Goal: Obtain resource: Download file/media

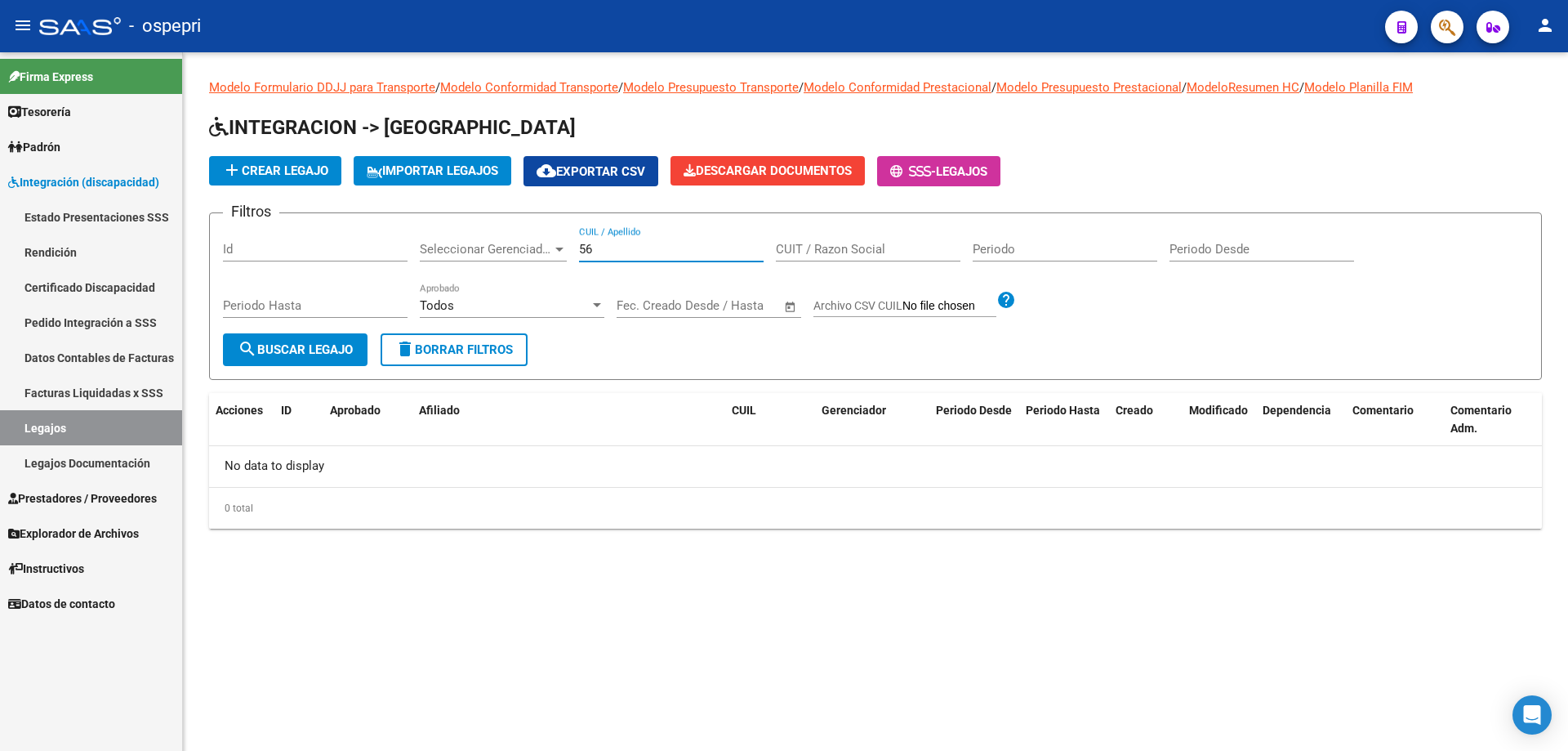
type input "5"
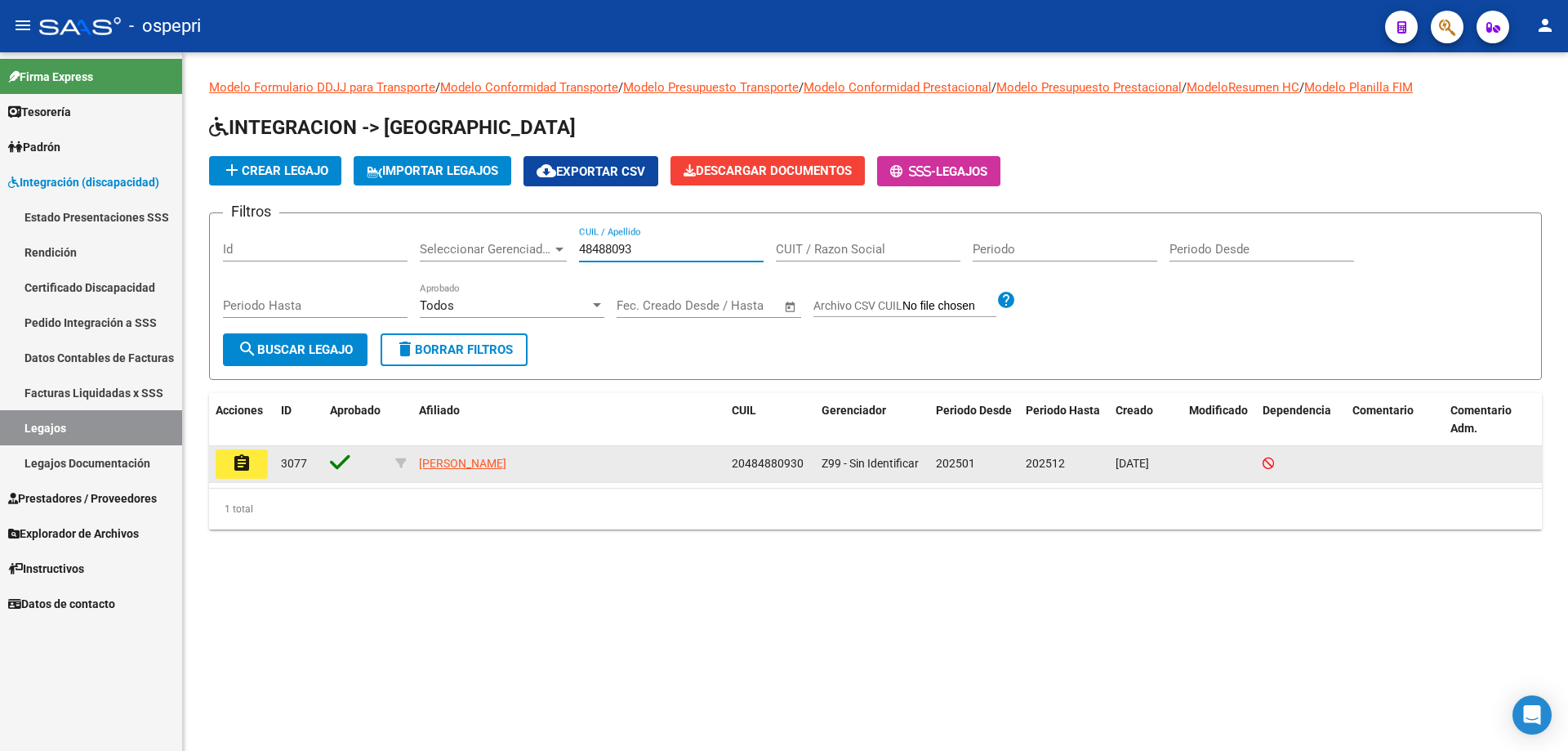
type input "48488093"
click at [258, 469] on button "assignment" at bounding box center [241, 464] width 53 height 29
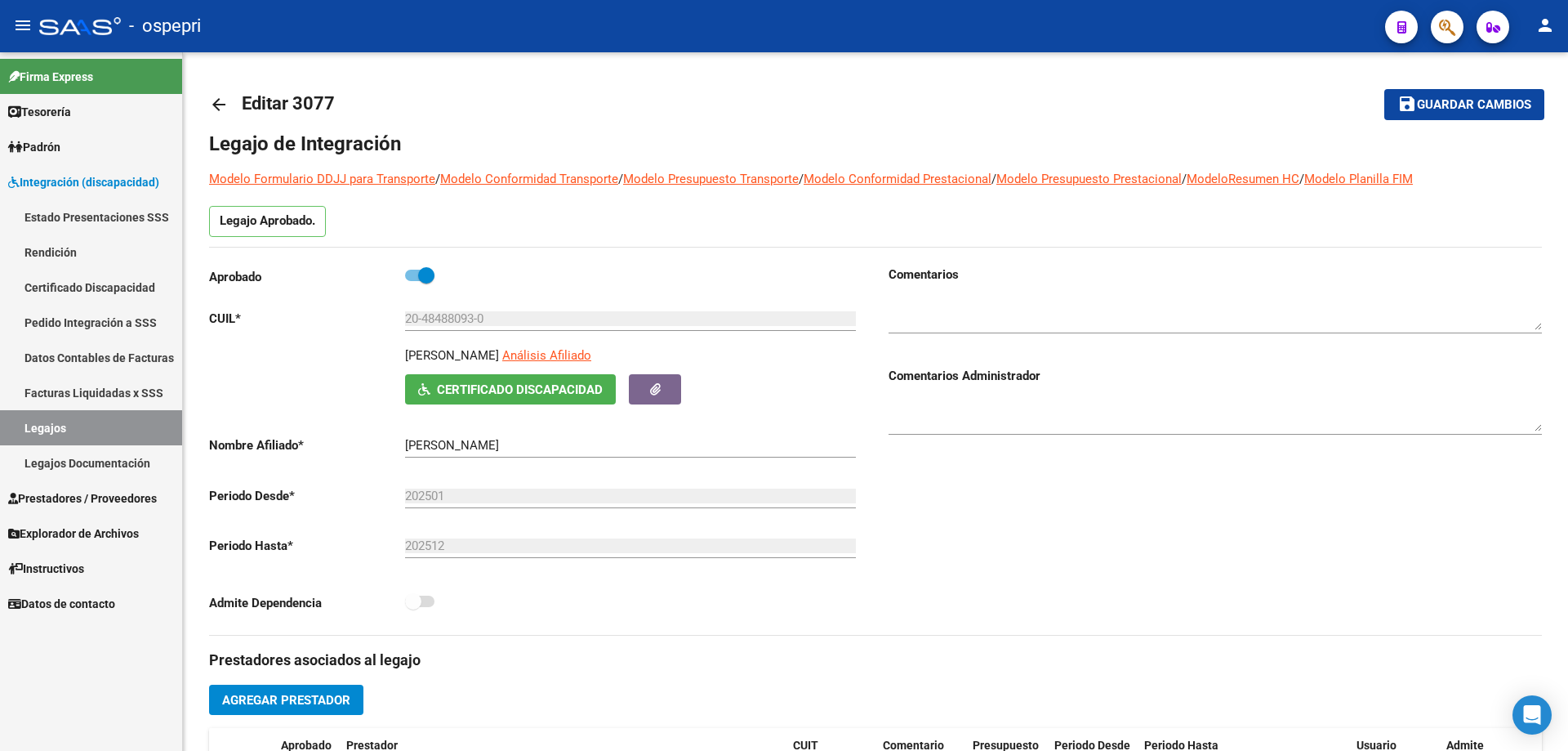
click at [57, 419] on link "Legajos" at bounding box center [91, 428] width 182 height 35
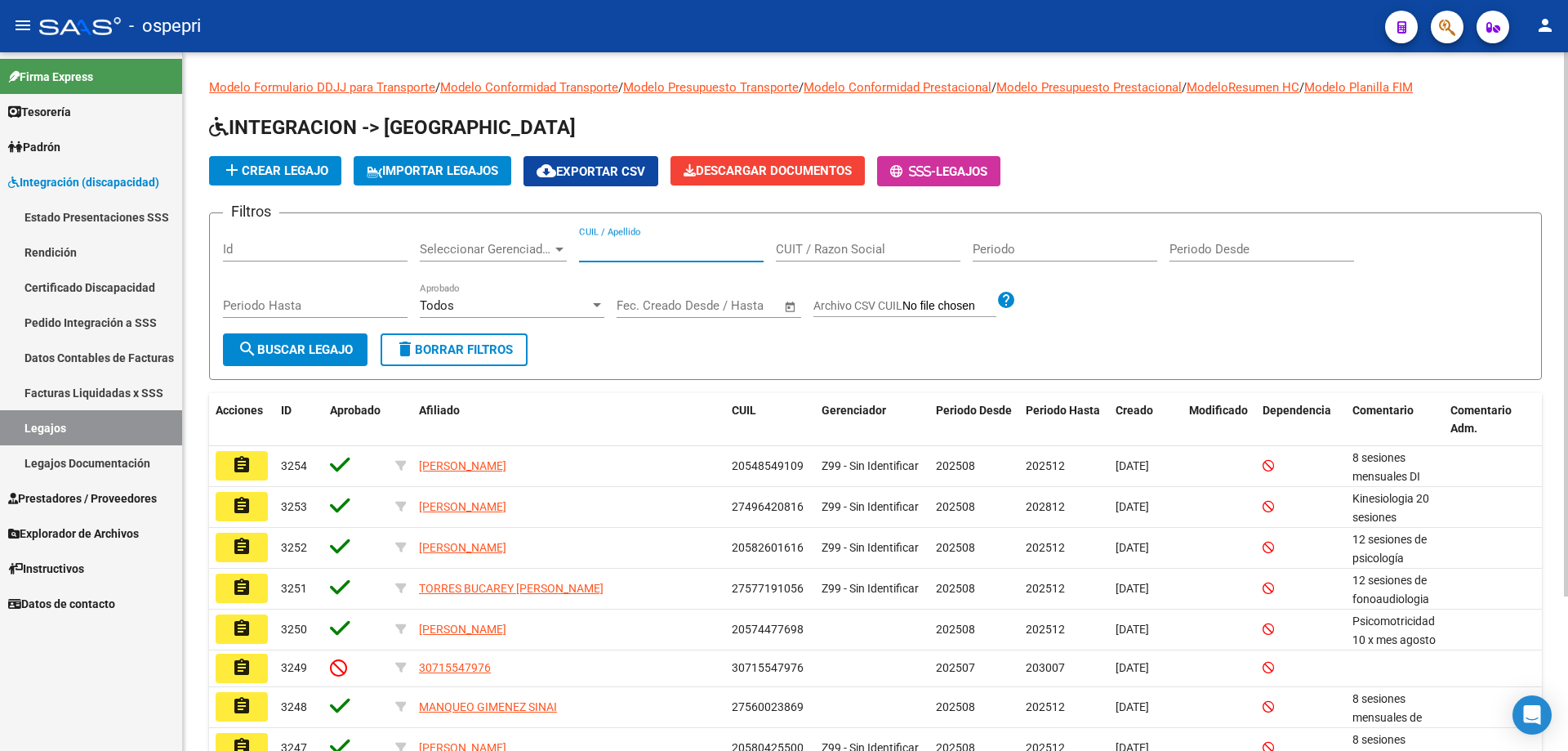
click at [591, 247] on input "CUIL / Apellido" at bounding box center [671, 250] width 185 height 15
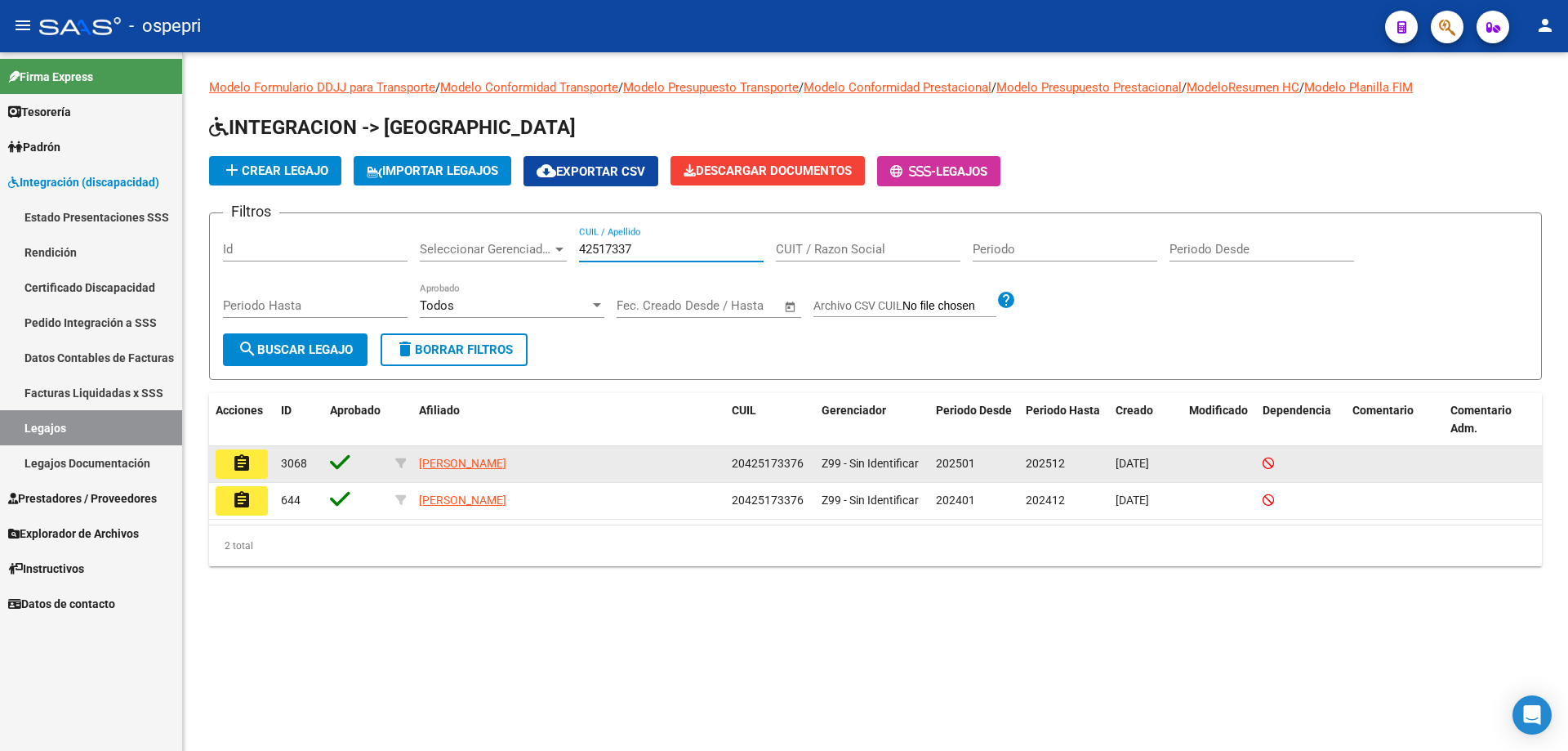
type input "42517337"
click at [261, 470] on button "assignment" at bounding box center [241, 464] width 53 height 29
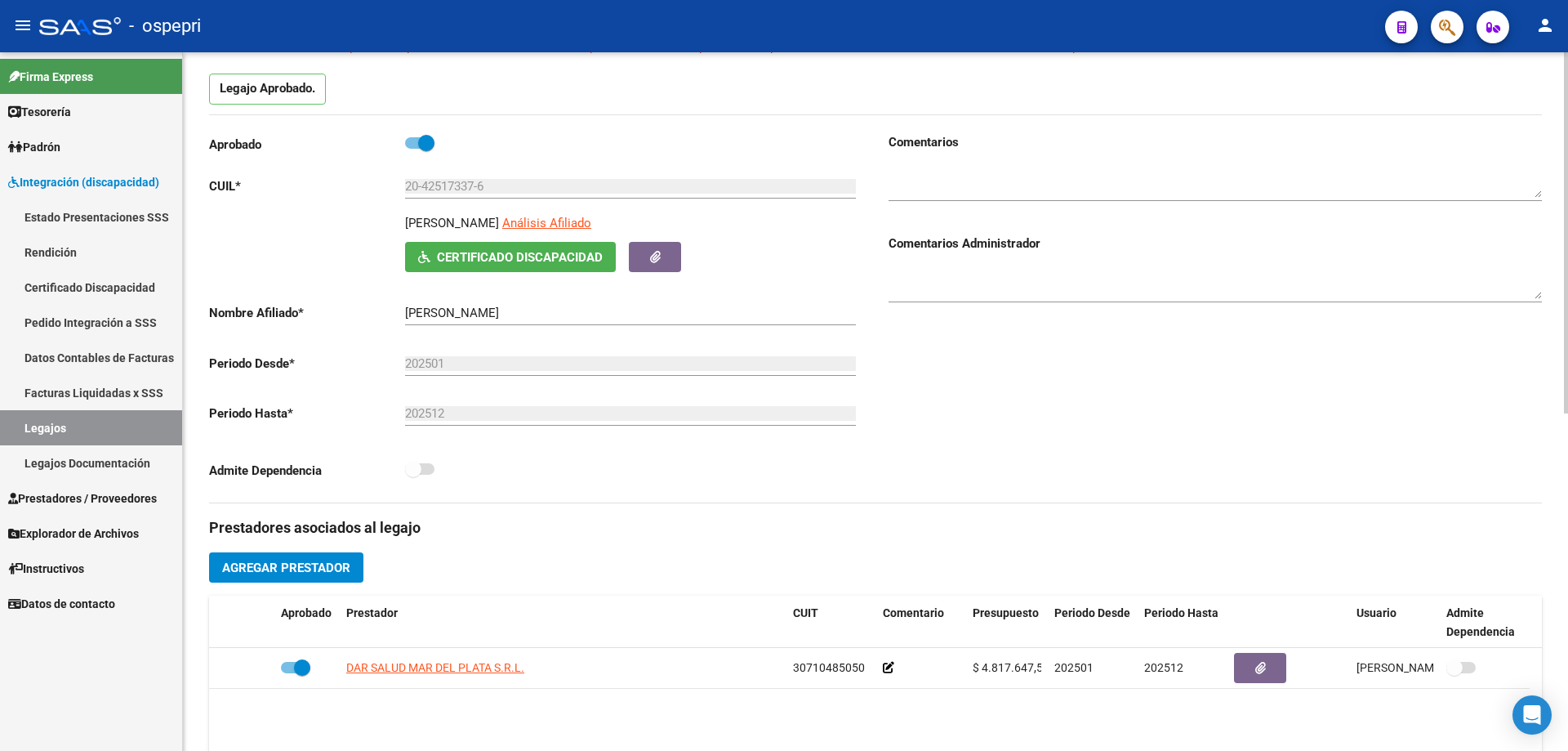
scroll to position [164, 0]
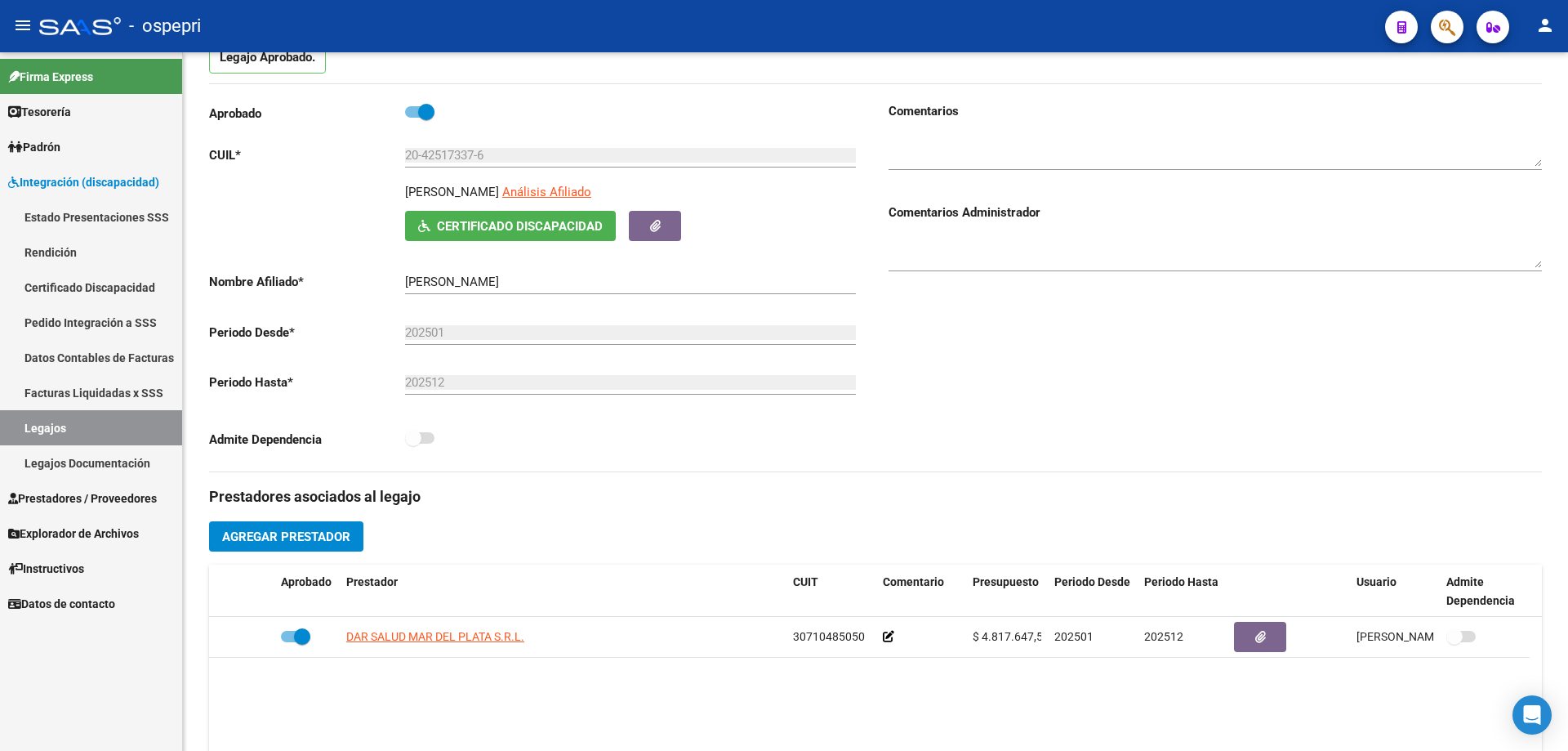
click at [79, 422] on link "Legajos" at bounding box center [91, 428] width 182 height 35
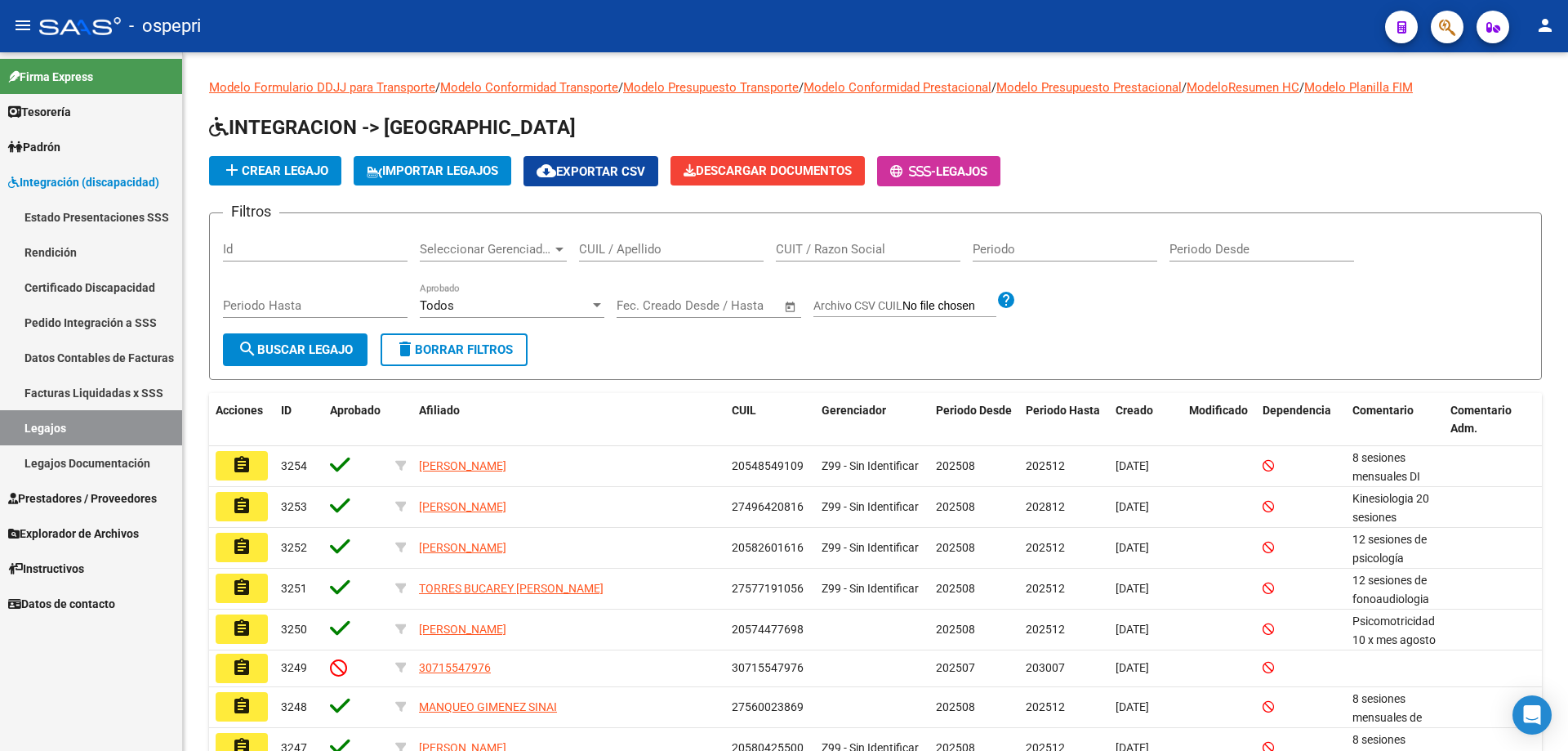
click at [0, 410] on link "Legajos" at bounding box center [91, 428] width 182 height 35
click at [592, 252] on input "CUIL / Apellido" at bounding box center [671, 250] width 185 height 15
type input "50002006"
click at [305, 345] on span "search Buscar Legajo" at bounding box center [296, 350] width 115 height 15
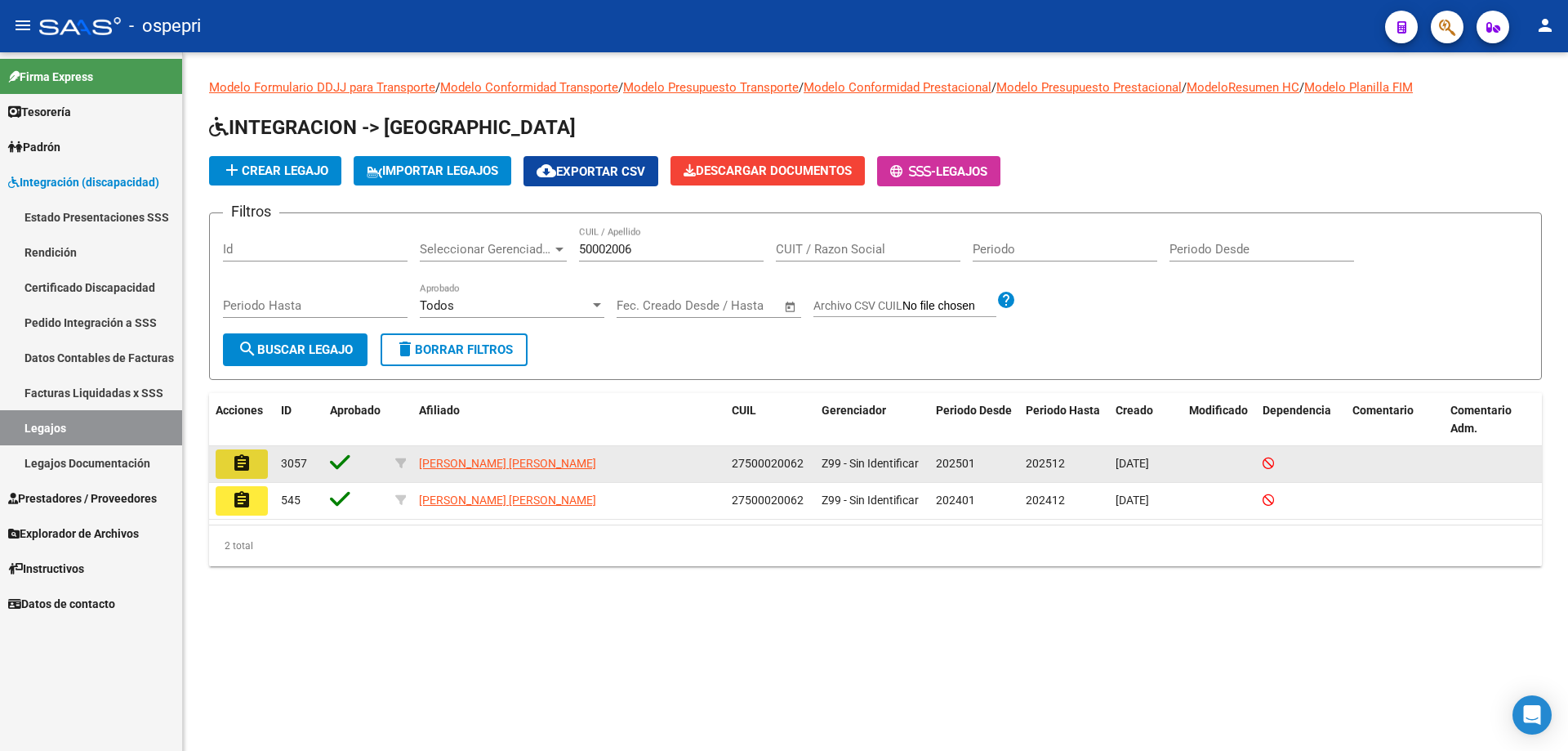
click at [255, 469] on button "assignment" at bounding box center [241, 464] width 53 height 29
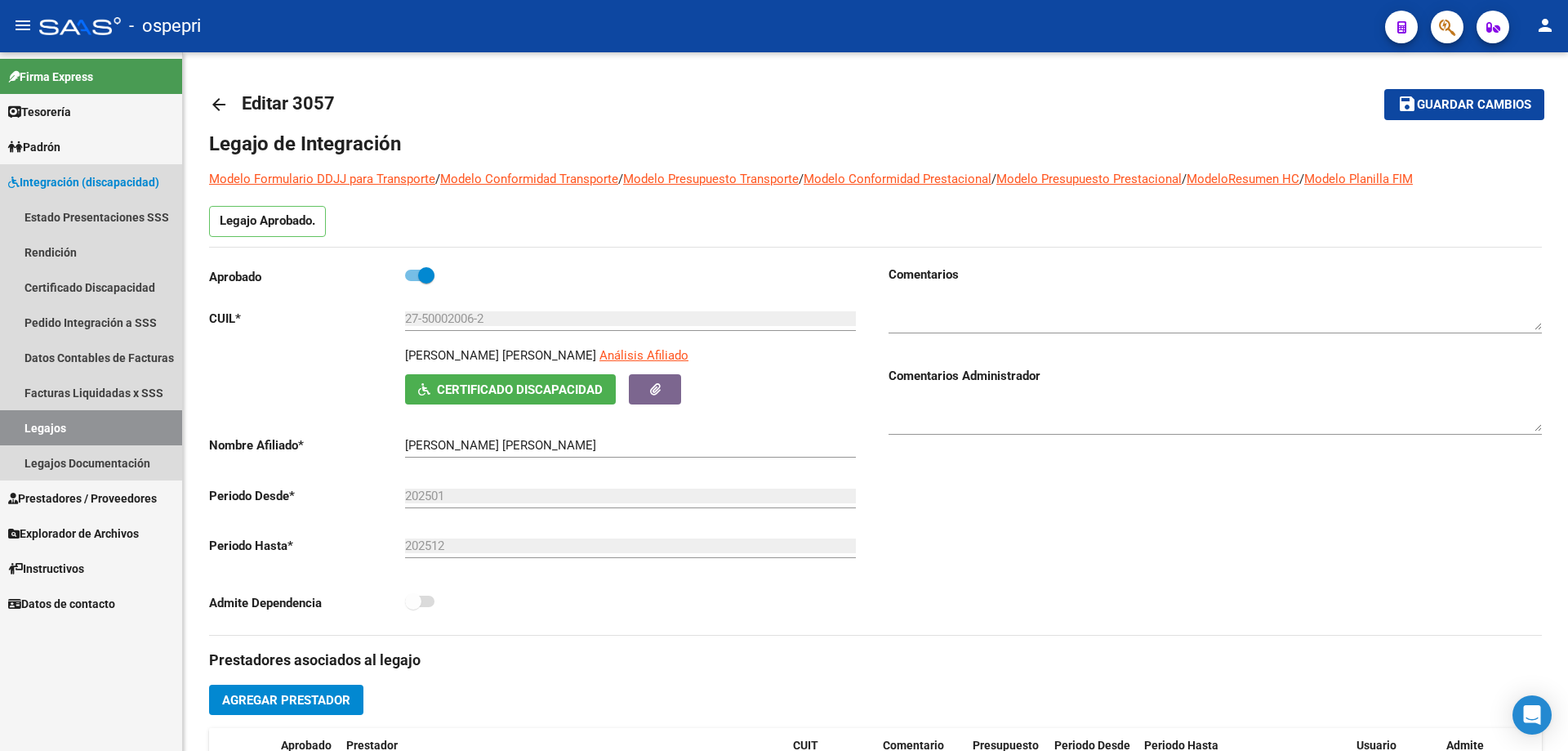
click at [77, 419] on link "Legajos" at bounding box center [91, 428] width 182 height 35
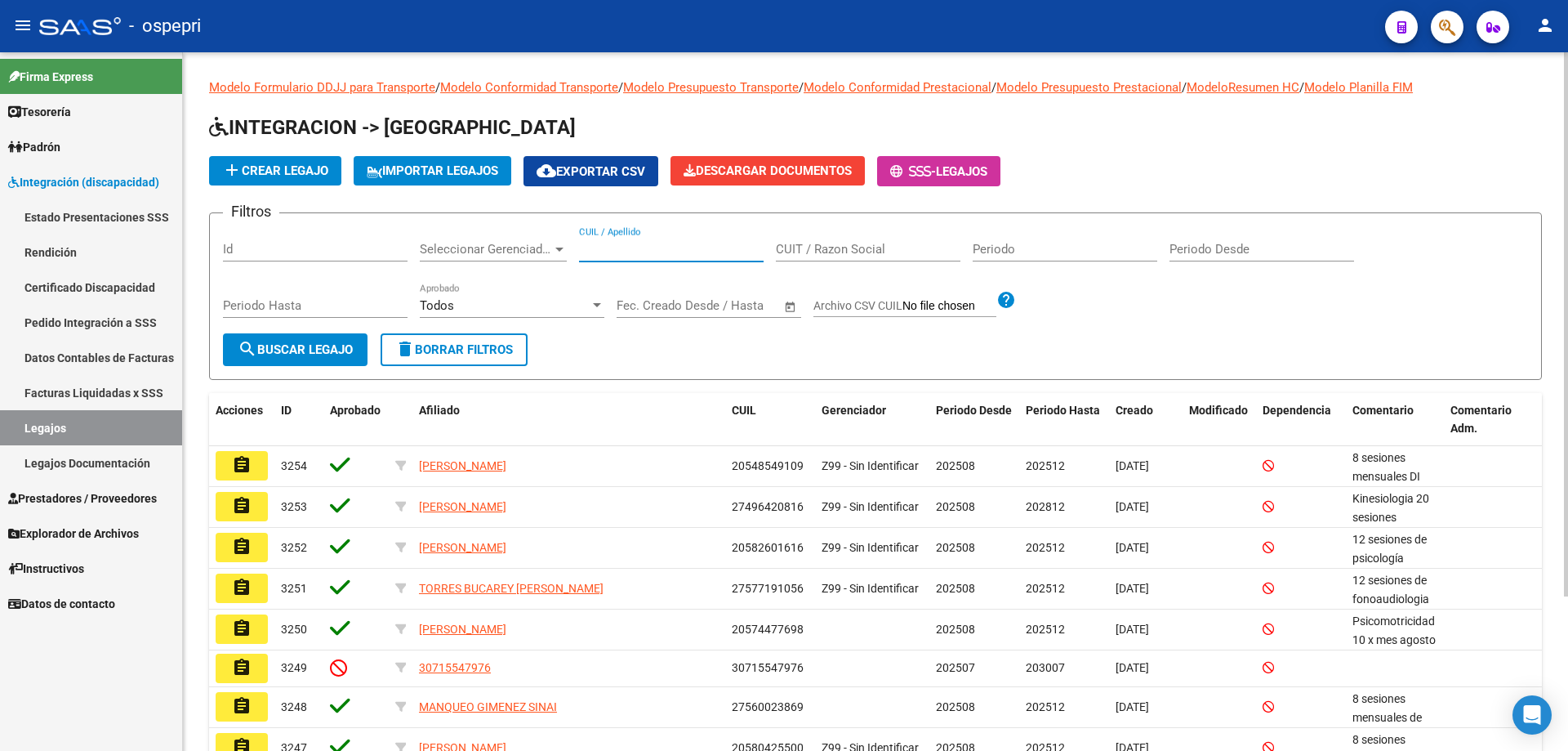
click at [630, 244] on input "CUIL / Apellido" at bounding box center [671, 250] width 185 height 15
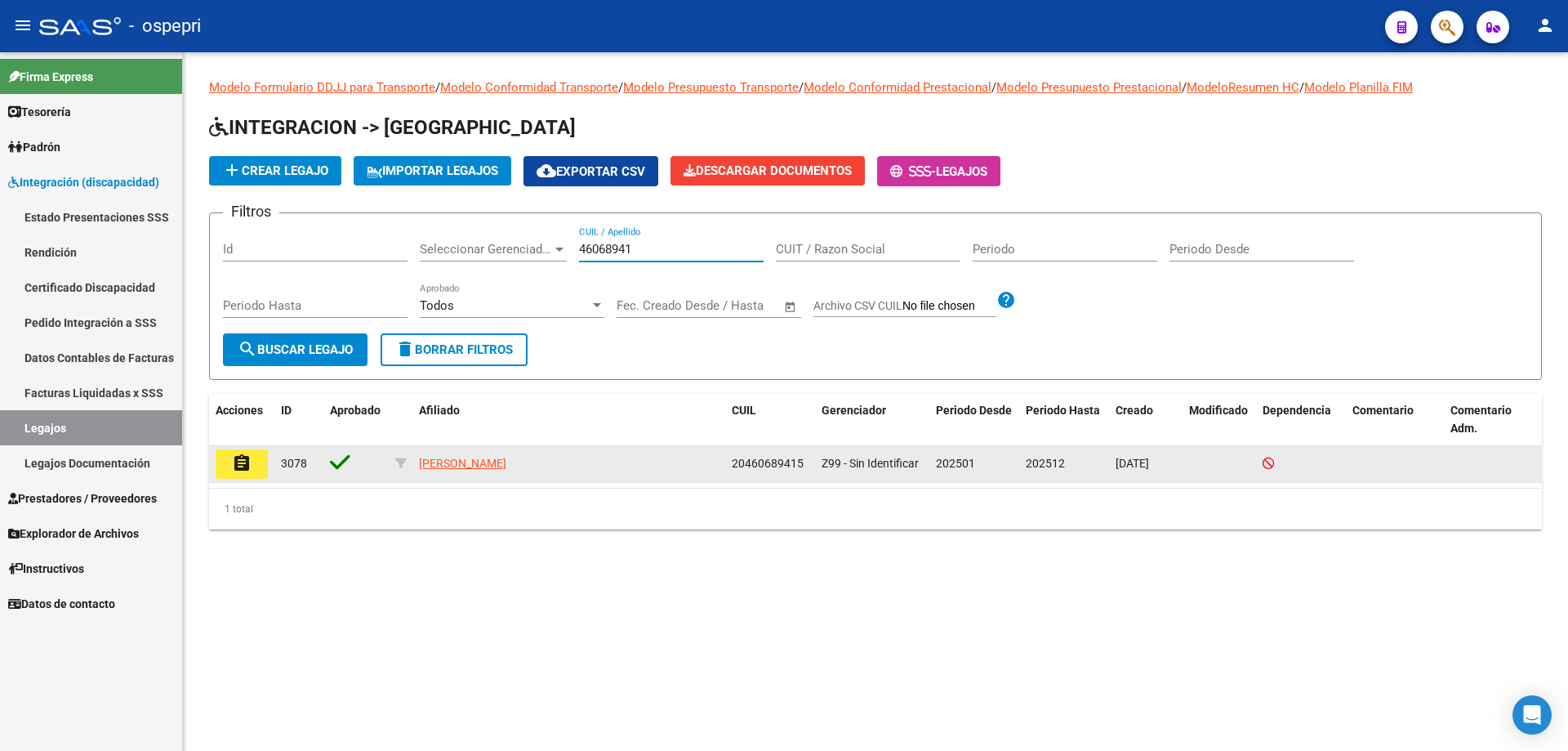
type input "46068941"
click at [260, 468] on button "assignment" at bounding box center [241, 464] width 53 height 29
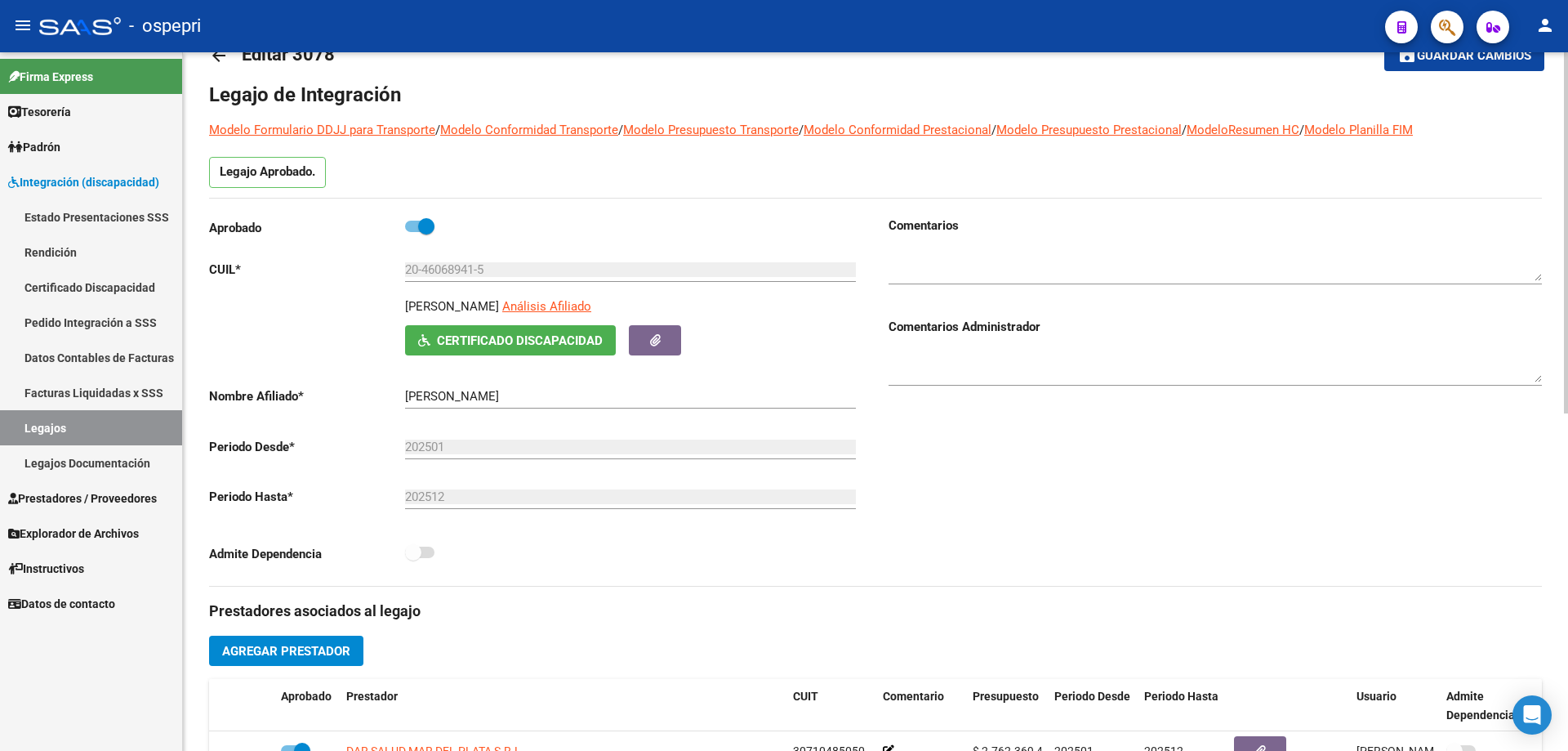
scroll to position [164, 0]
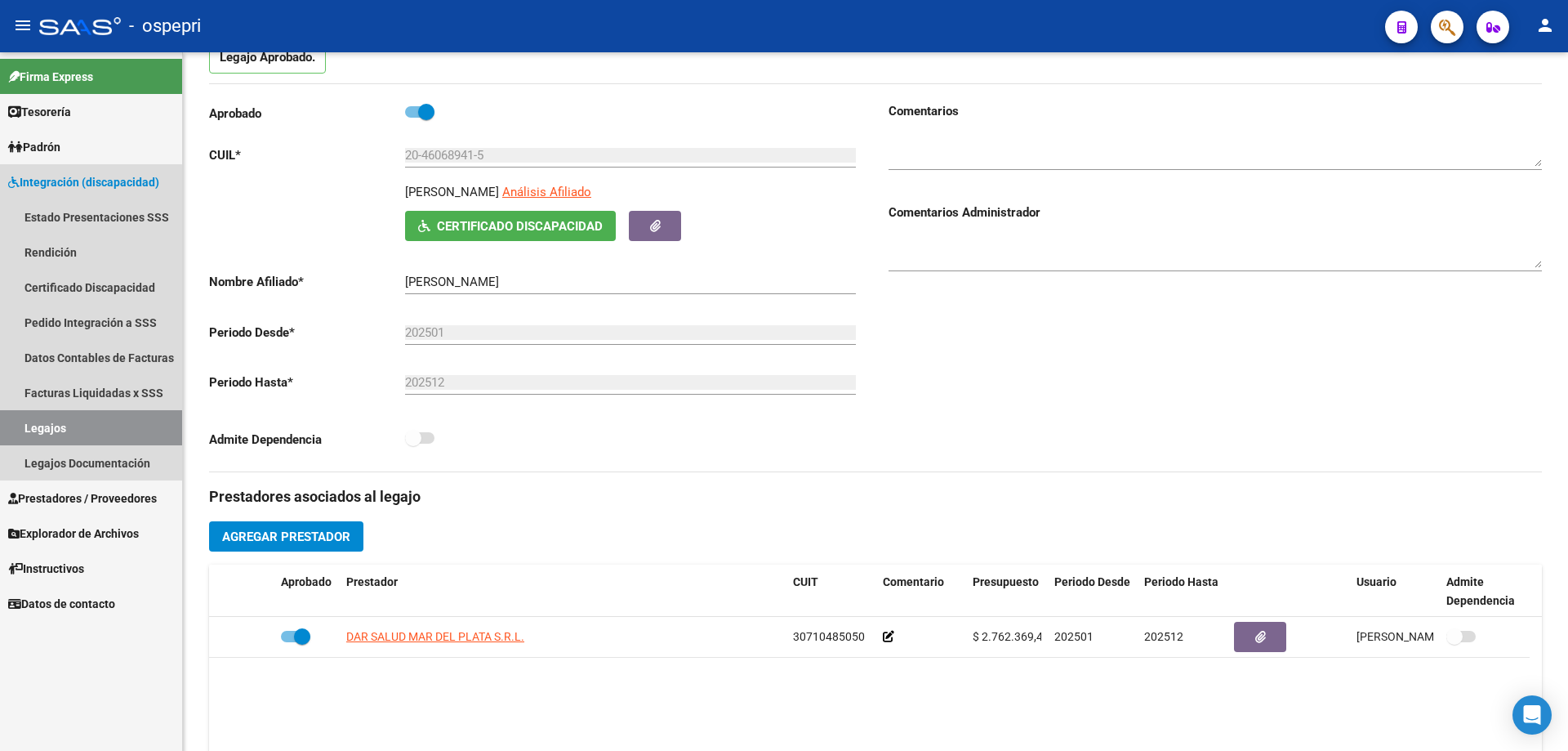
click at [58, 423] on link "Legajos" at bounding box center [91, 428] width 182 height 35
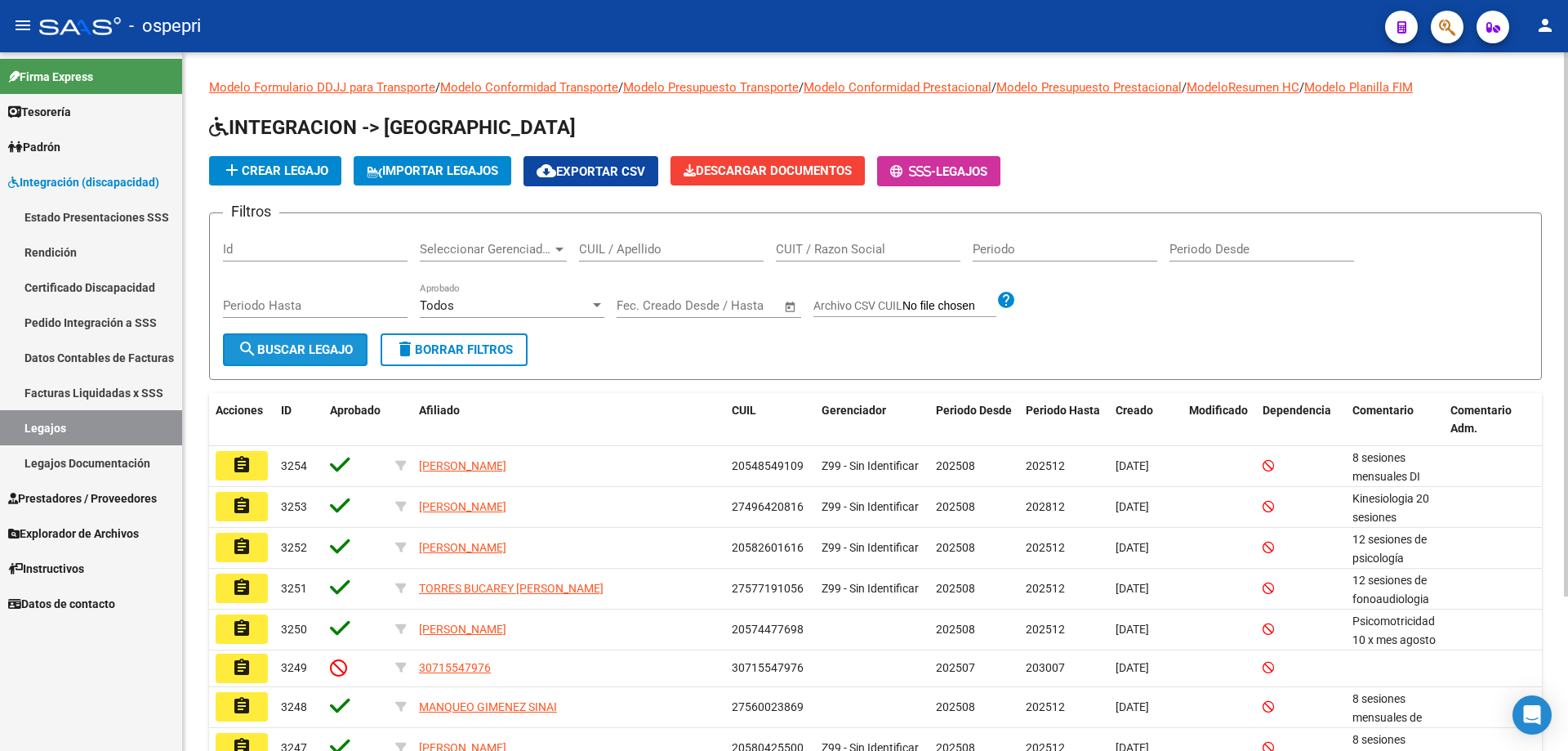
click at [320, 353] on span "search Buscar Legajo" at bounding box center [296, 350] width 115 height 15
click at [647, 308] on input "text" at bounding box center [644, 306] width 53 height 15
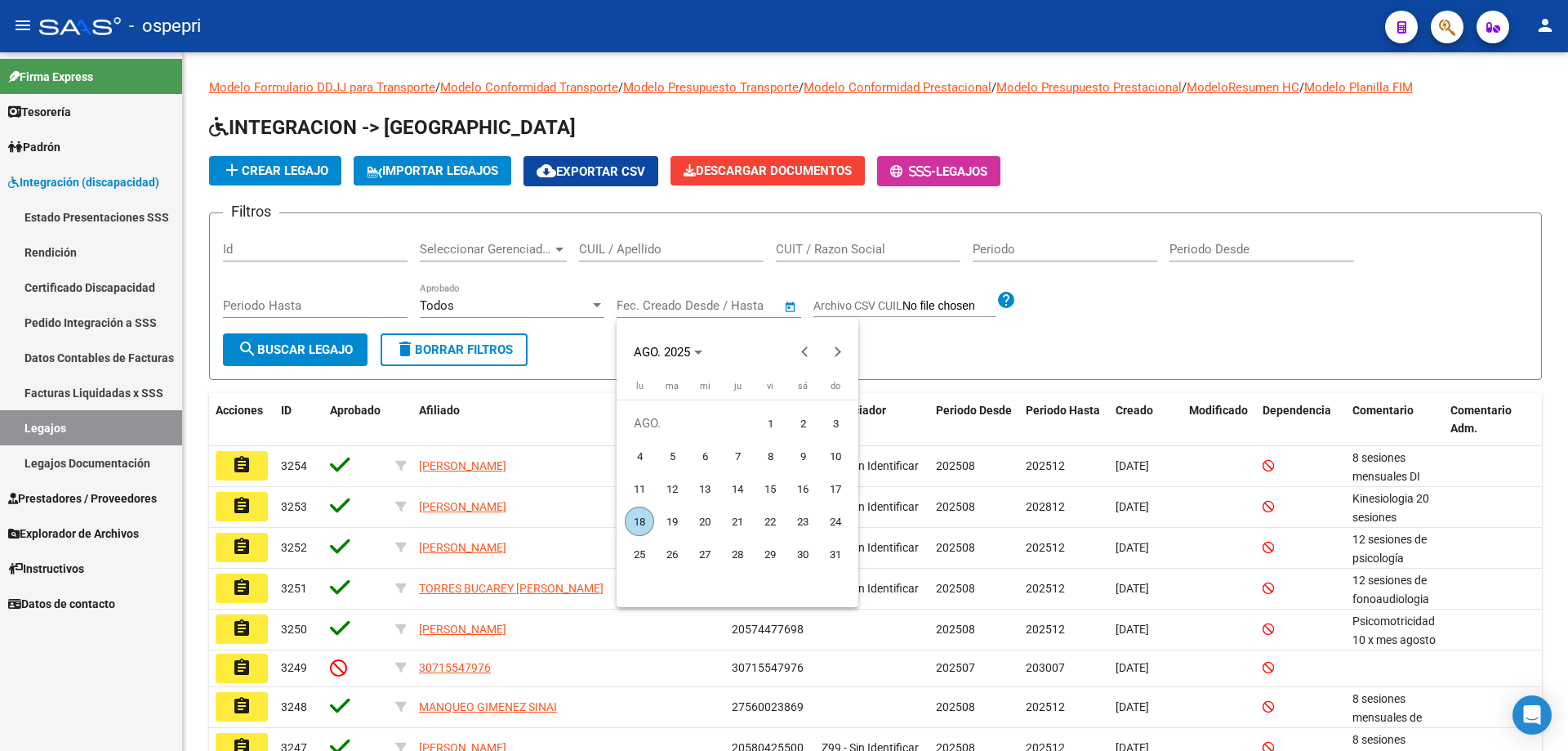
click at [332, 349] on div at bounding box center [784, 375] width 1568 height 751
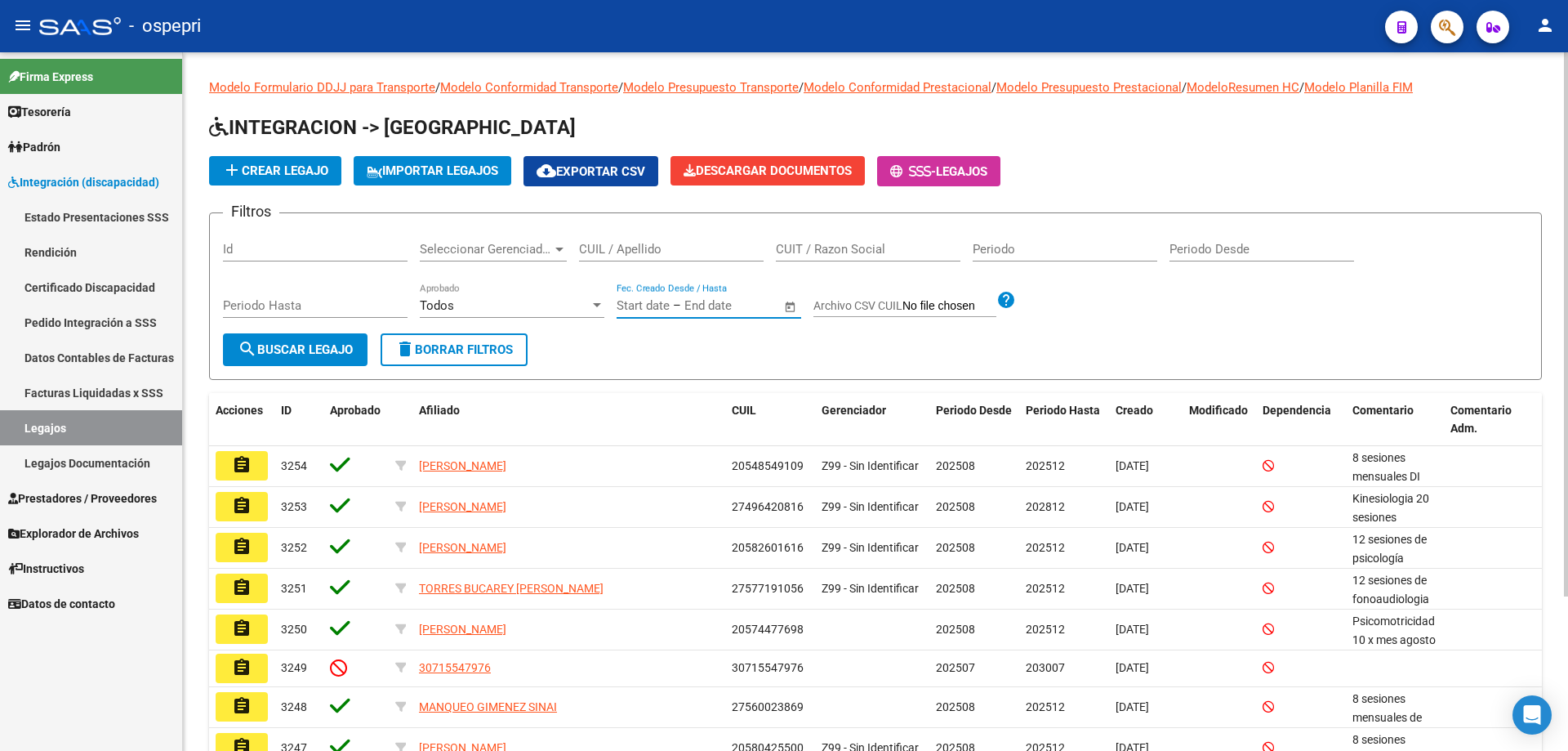
click at [587, 246] on input "CUIL / Apellido" at bounding box center [671, 250] width 185 height 15
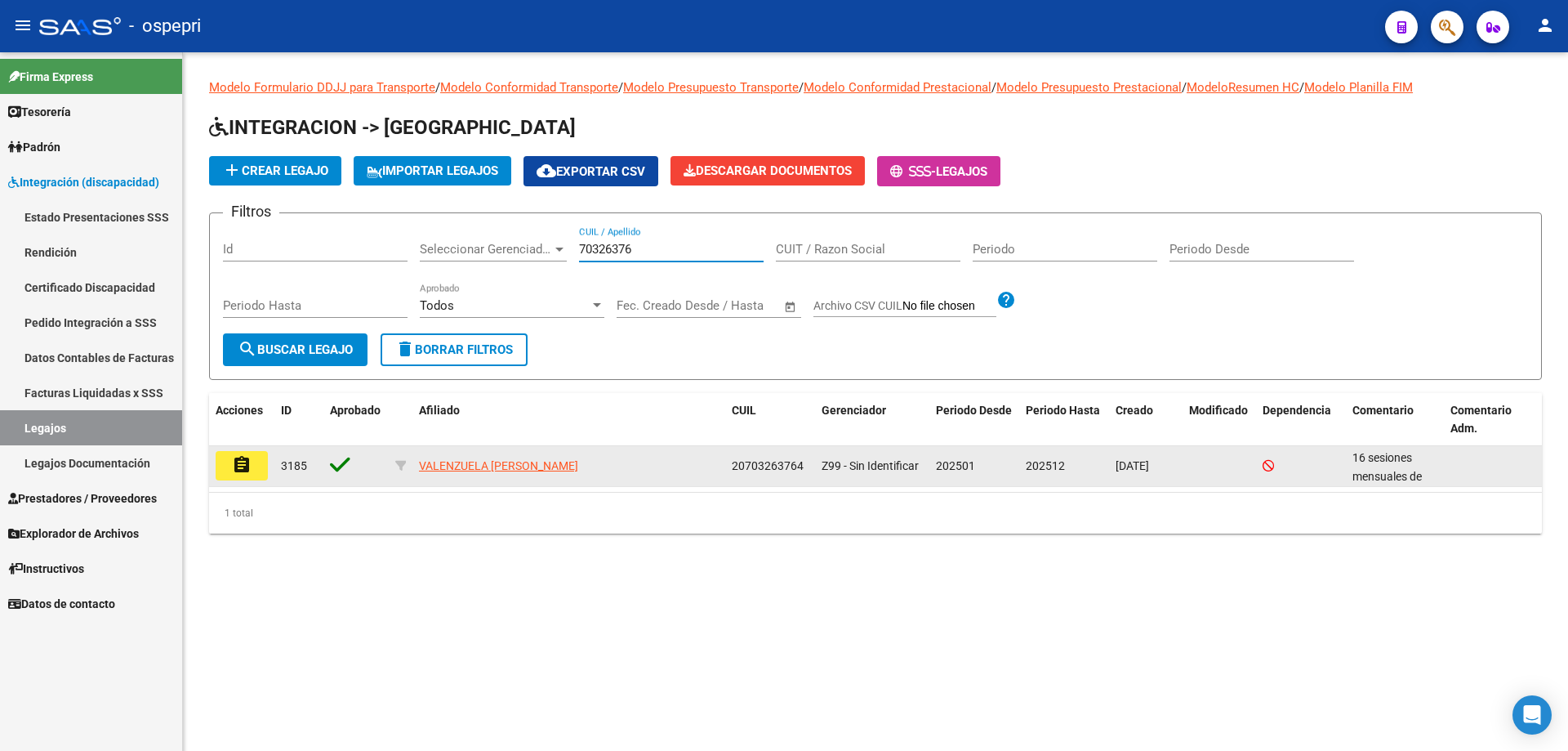
type input "70326376"
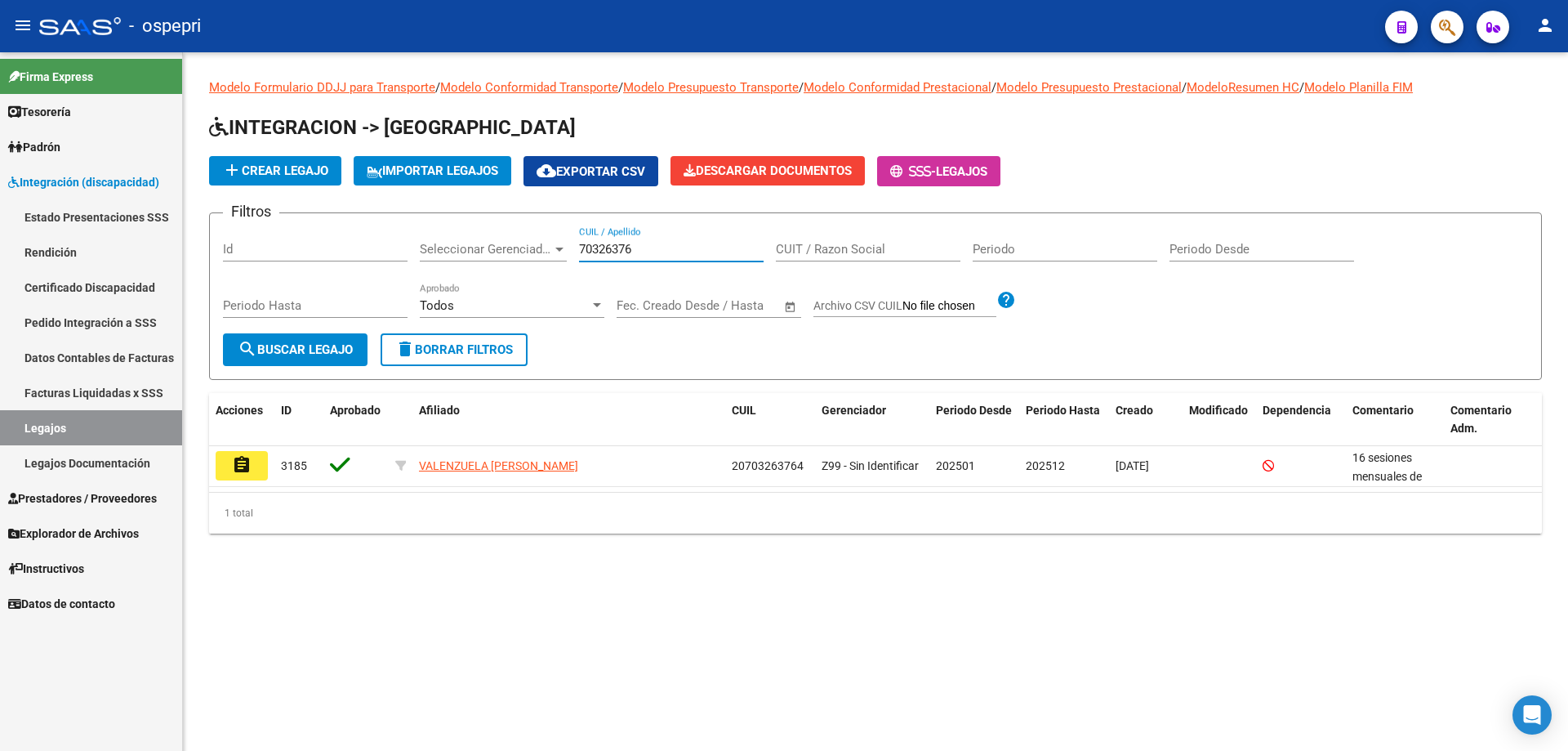
click at [241, 469] on mat-icon "assignment" at bounding box center [241, 464] width 19 height 19
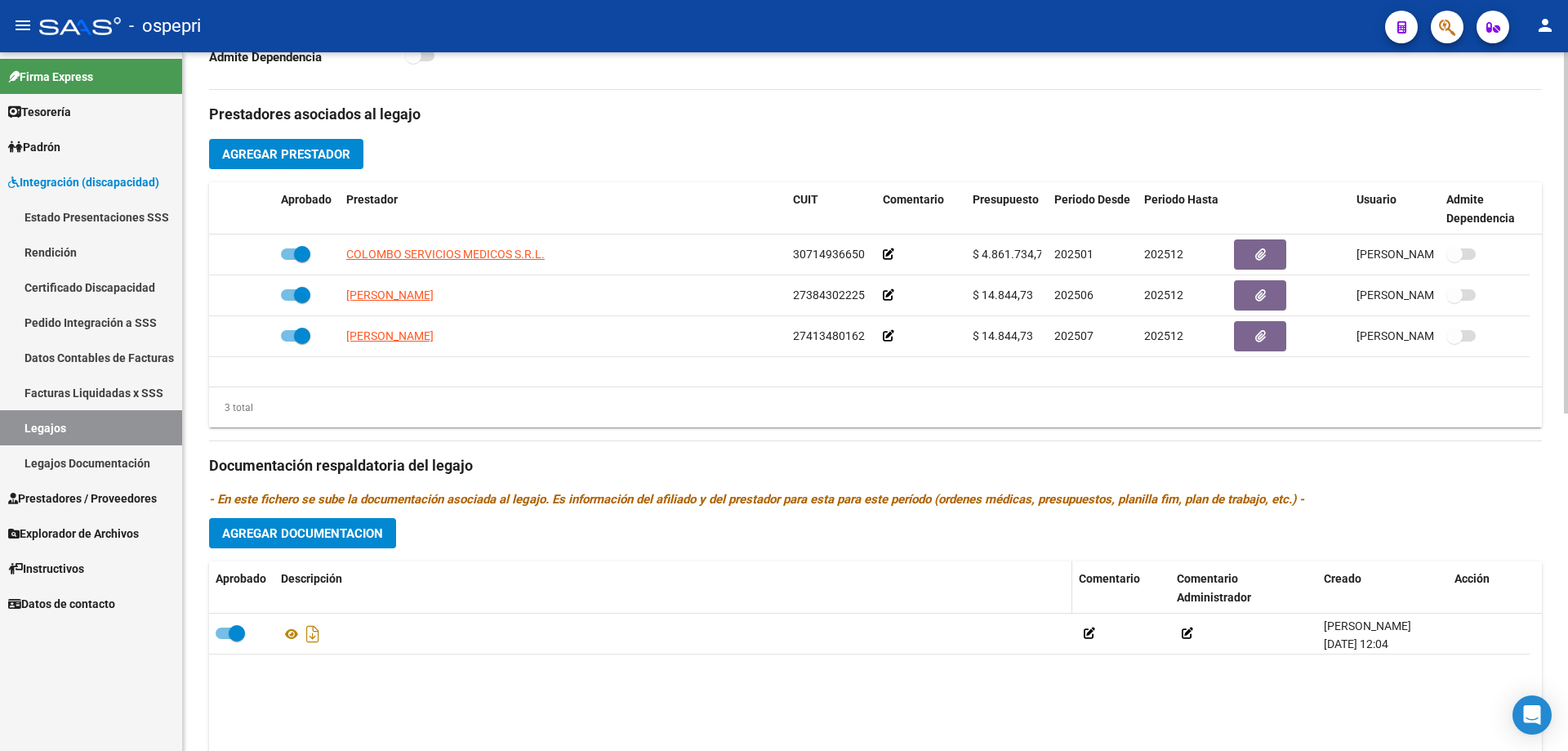
scroll to position [572, 0]
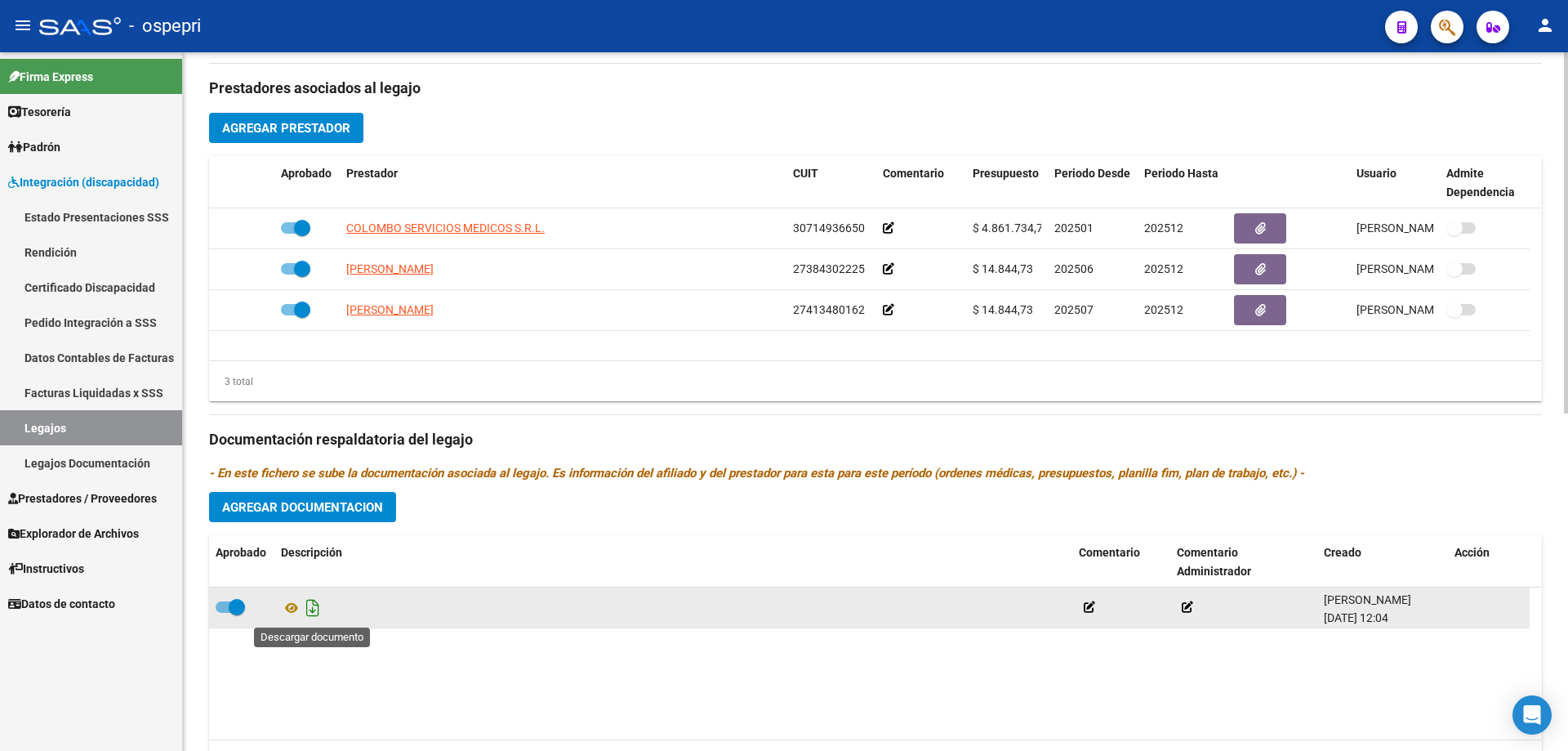
click at [308, 607] on icon "Descargar documento" at bounding box center [312, 607] width 21 height 26
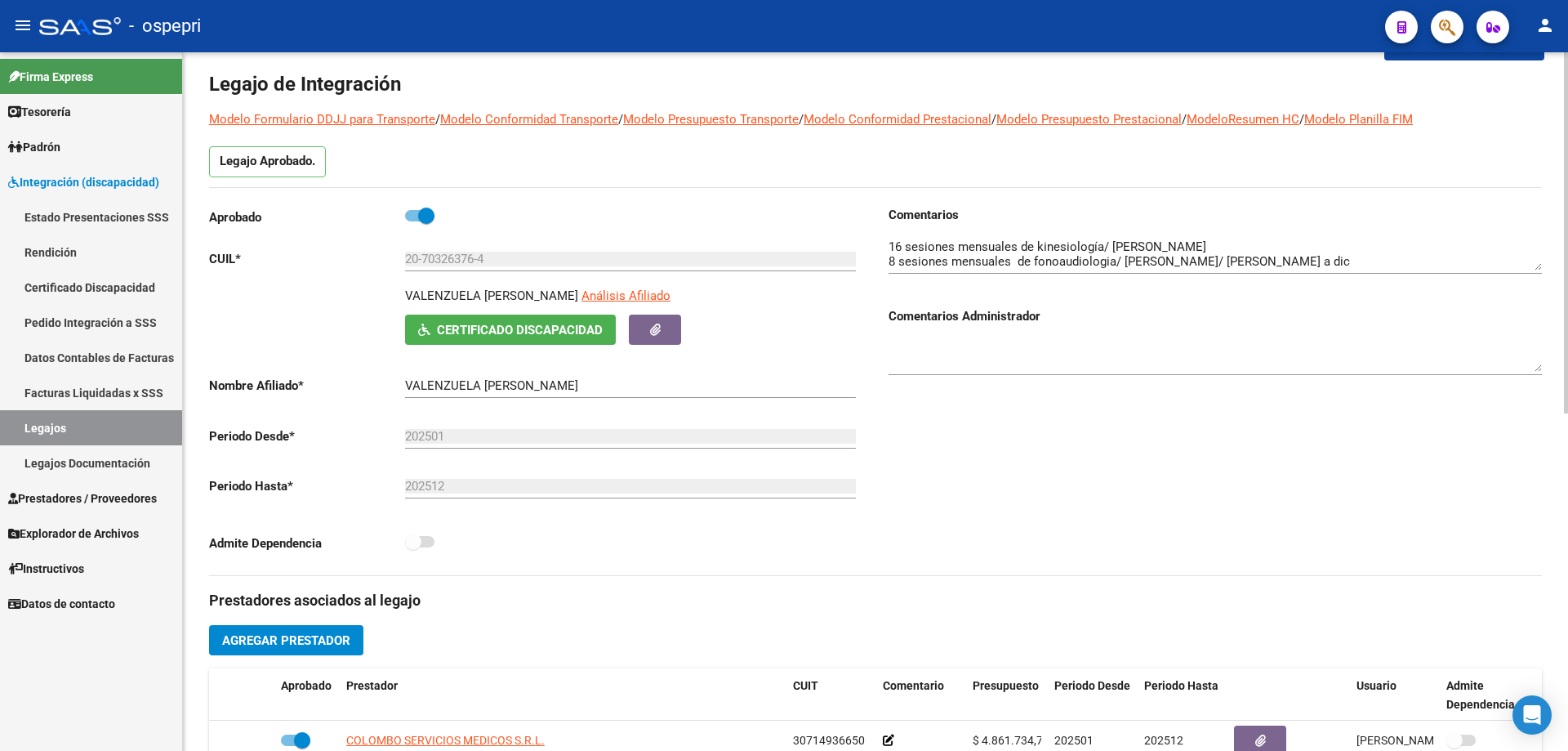
scroll to position [82, 0]
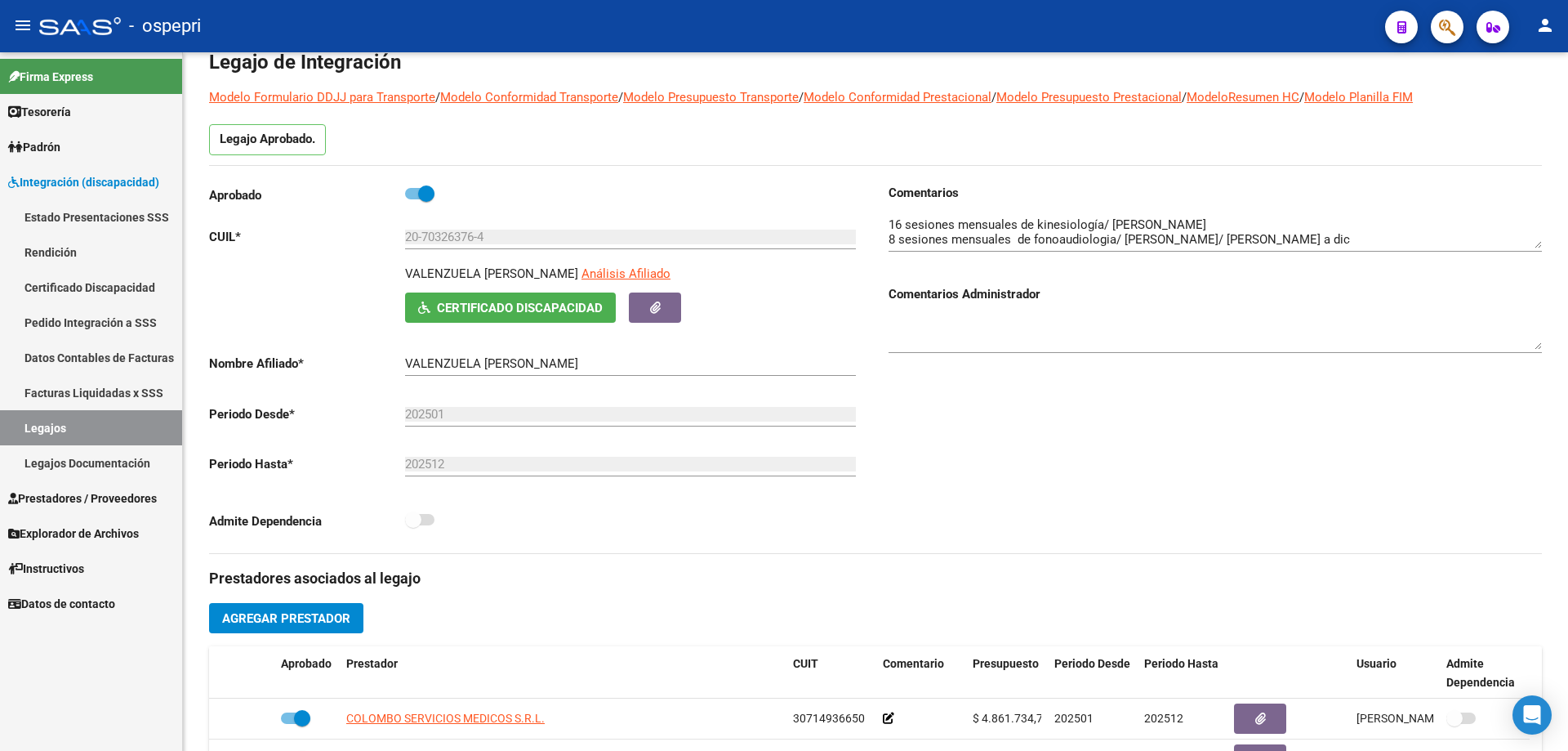
click at [63, 426] on link "Legajos" at bounding box center [91, 428] width 182 height 35
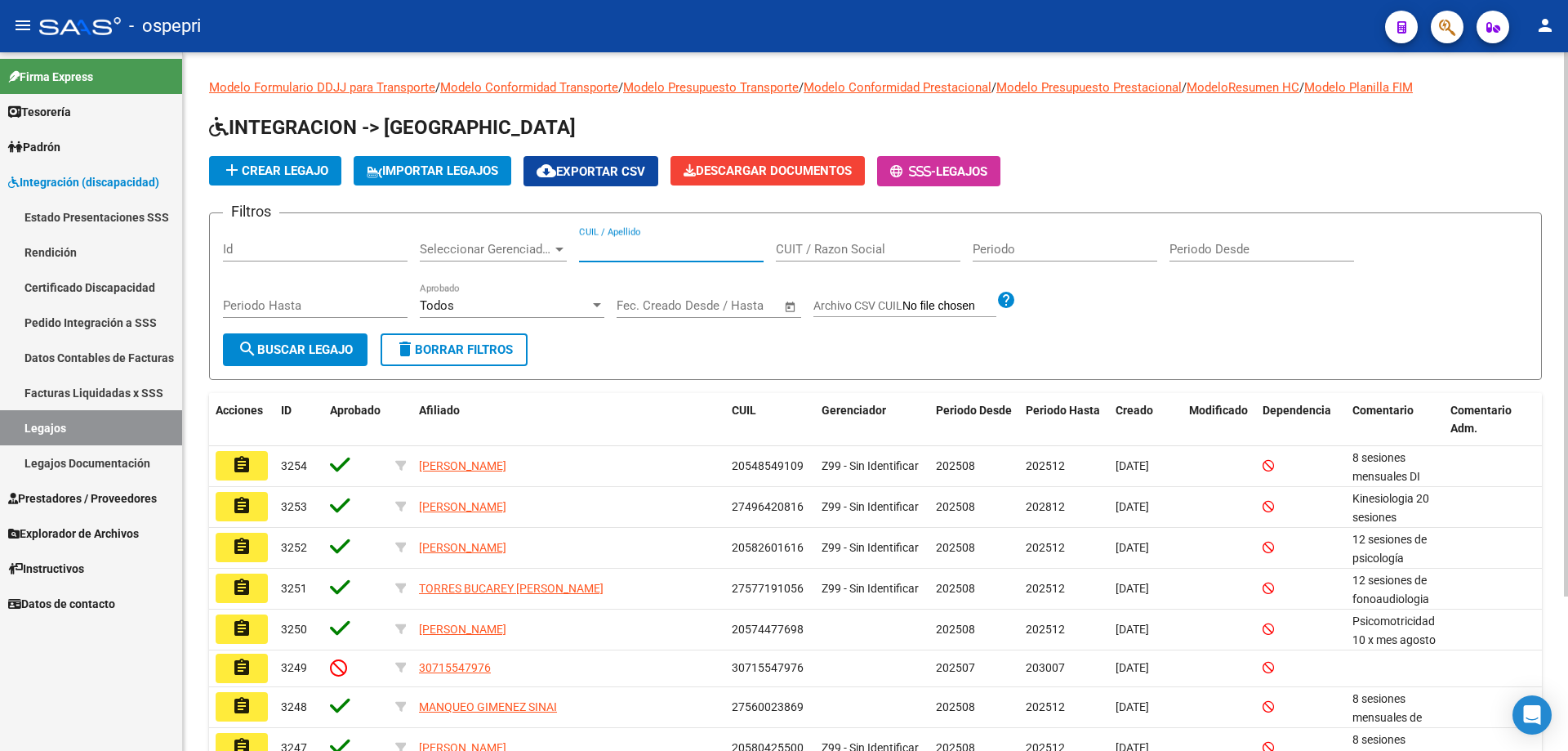
click at [602, 246] on input "CUIL / Apellido" at bounding box center [671, 250] width 185 height 15
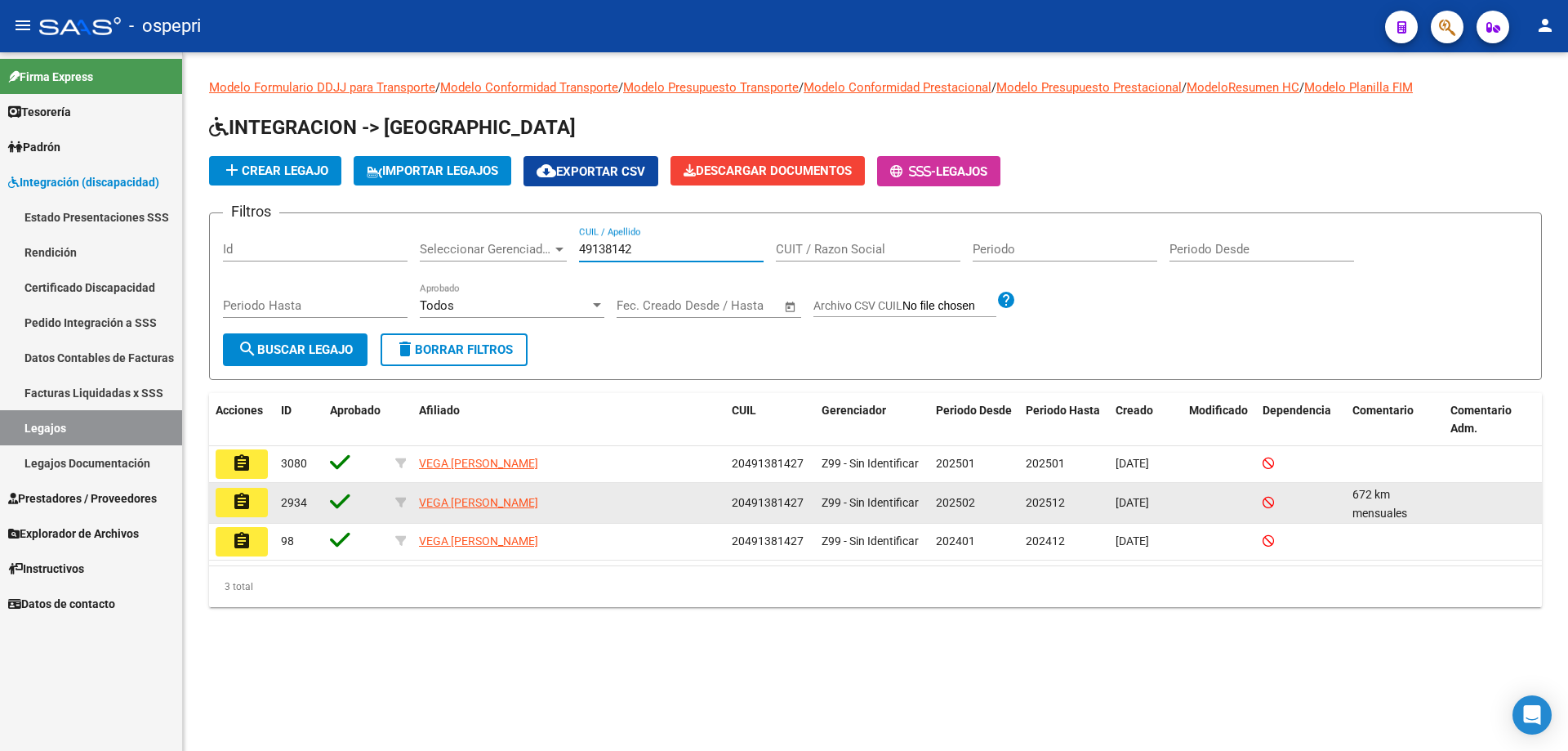
type input "49138142"
click at [256, 509] on button "assignment" at bounding box center [241, 502] width 53 height 29
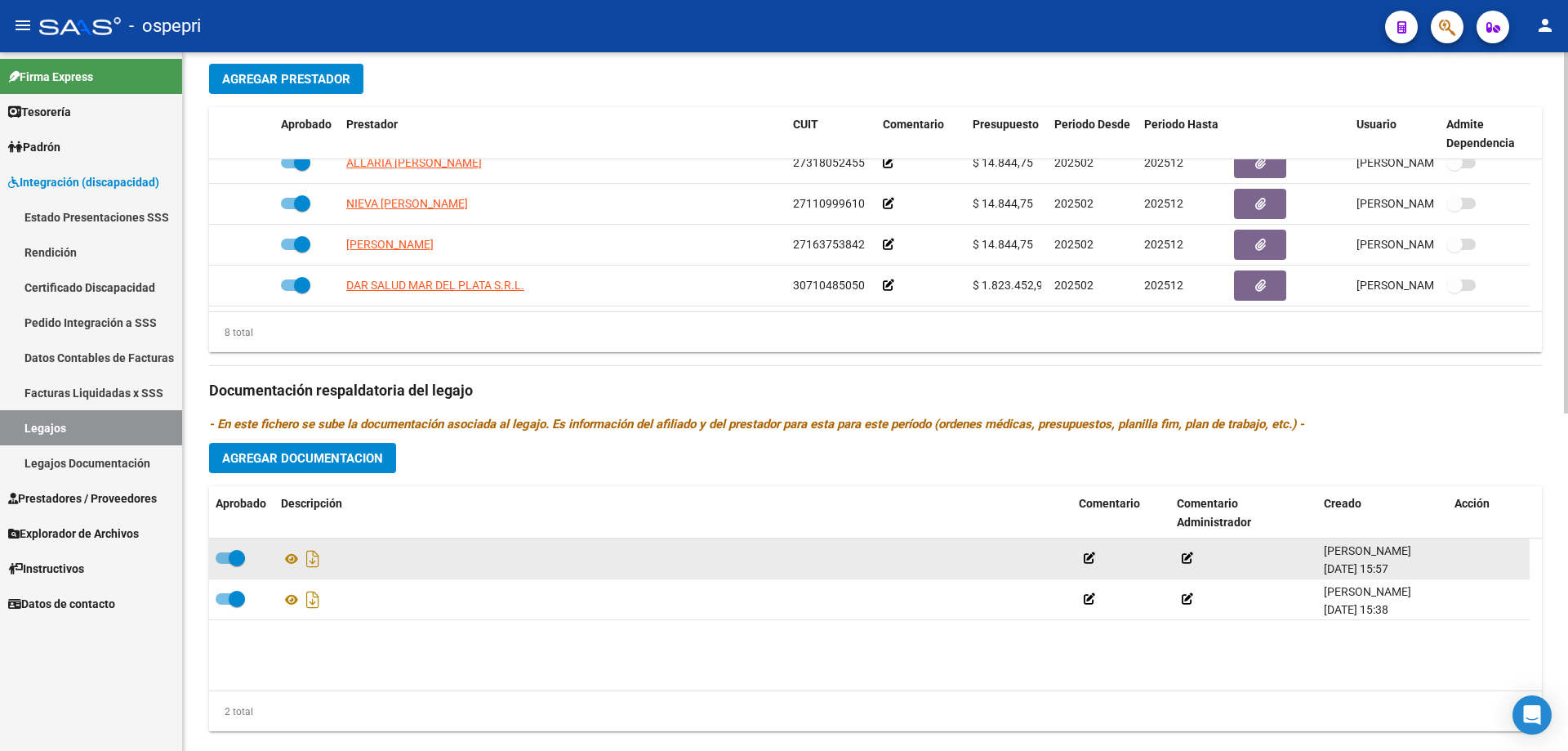
scroll to position [654, 0]
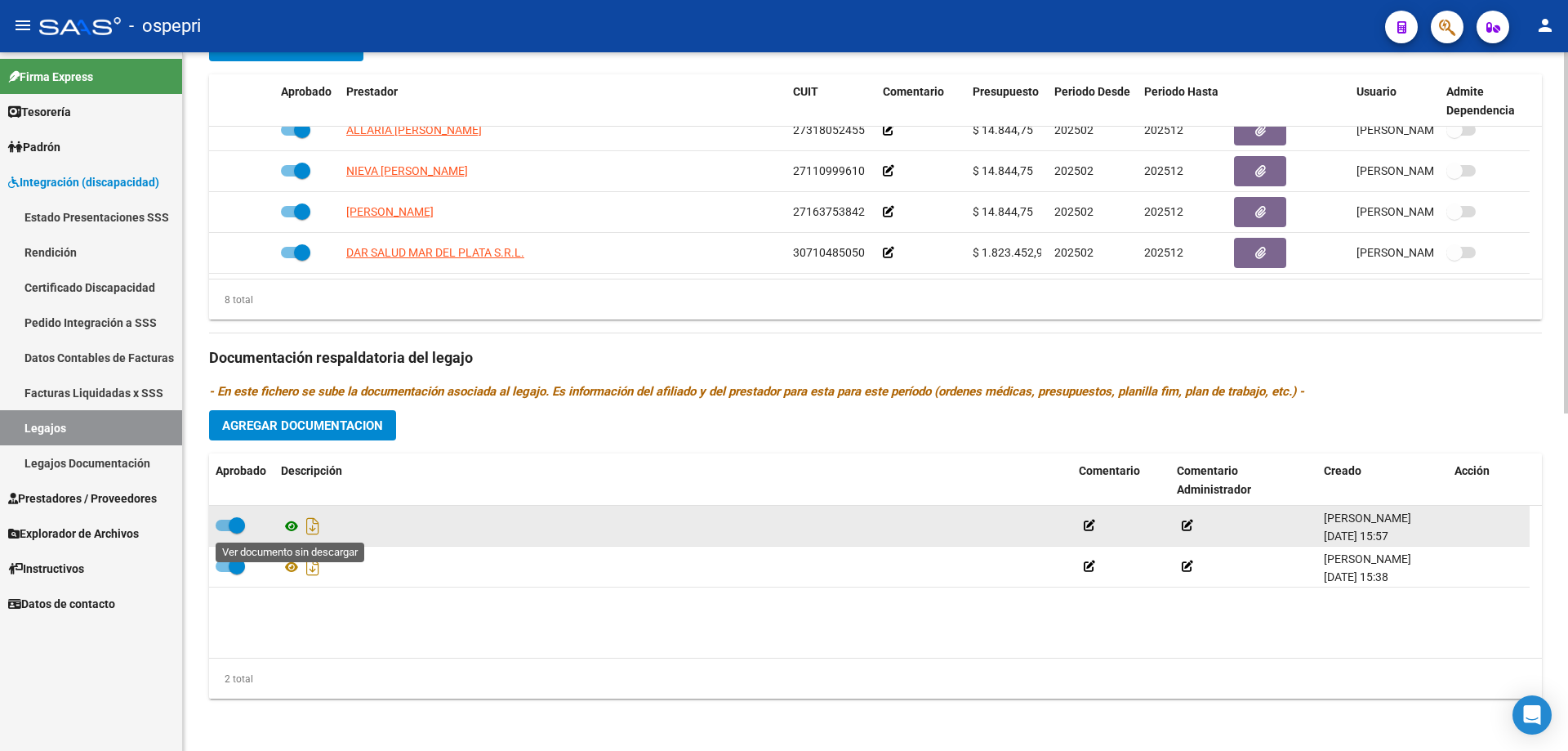
click at [294, 527] on icon at bounding box center [291, 525] width 21 height 19
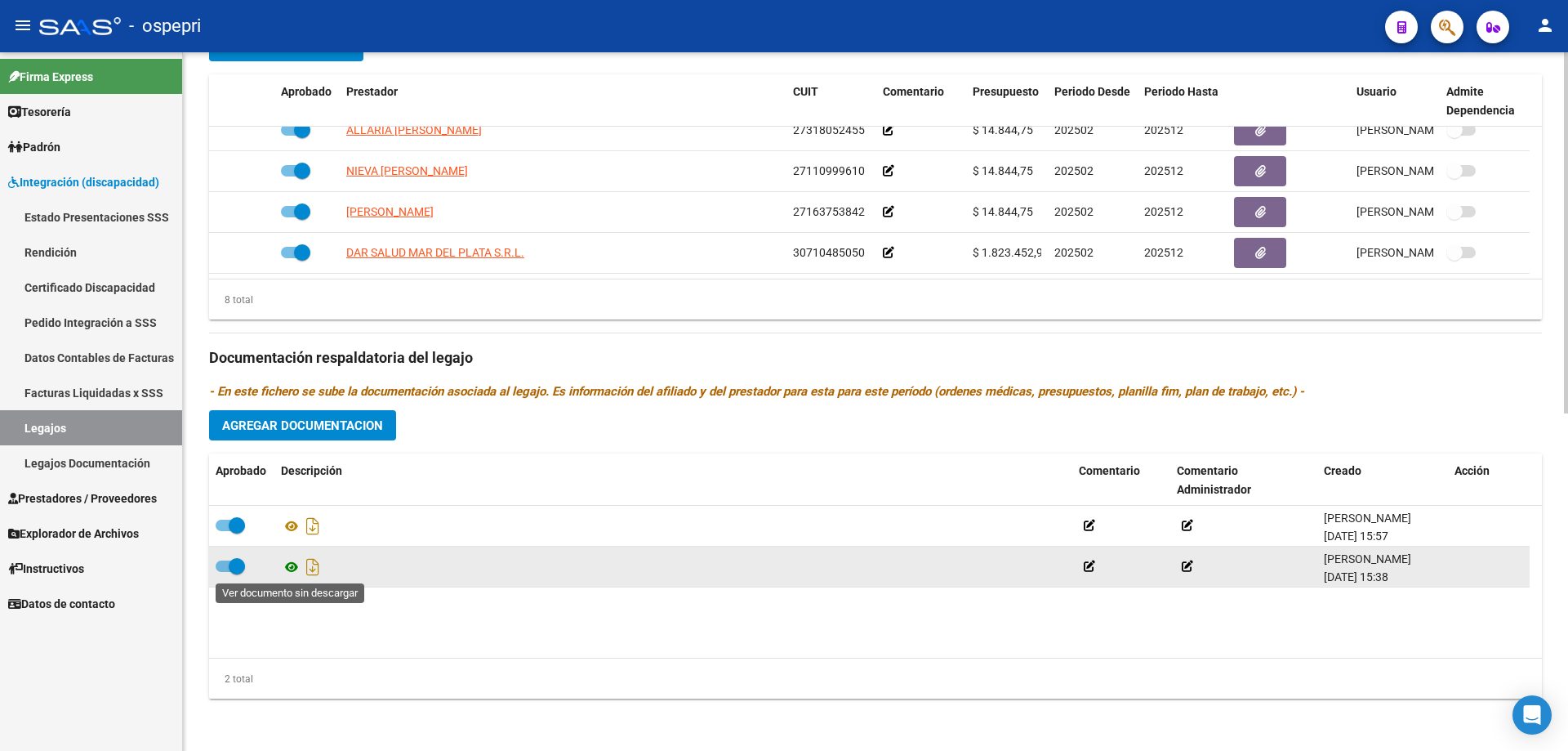
click at [290, 569] on icon at bounding box center [291, 566] width 21 height 19
click at [313, 564] on icon "Descargar documento" at bounding box center [312, 566] width 21 height 26
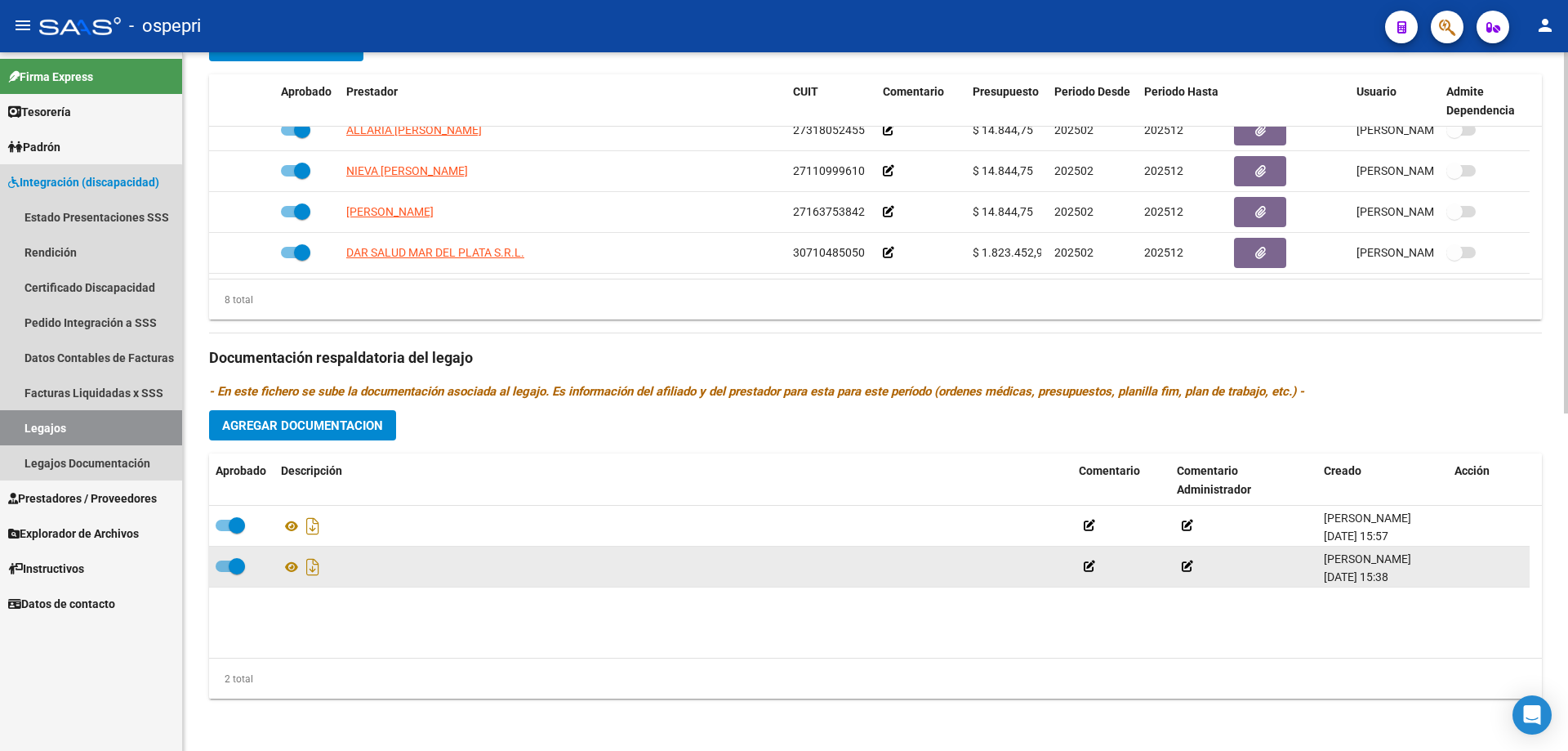
click at [46, 423] on link "Legajos" at bounding box center [91, 428] width 182 height 35
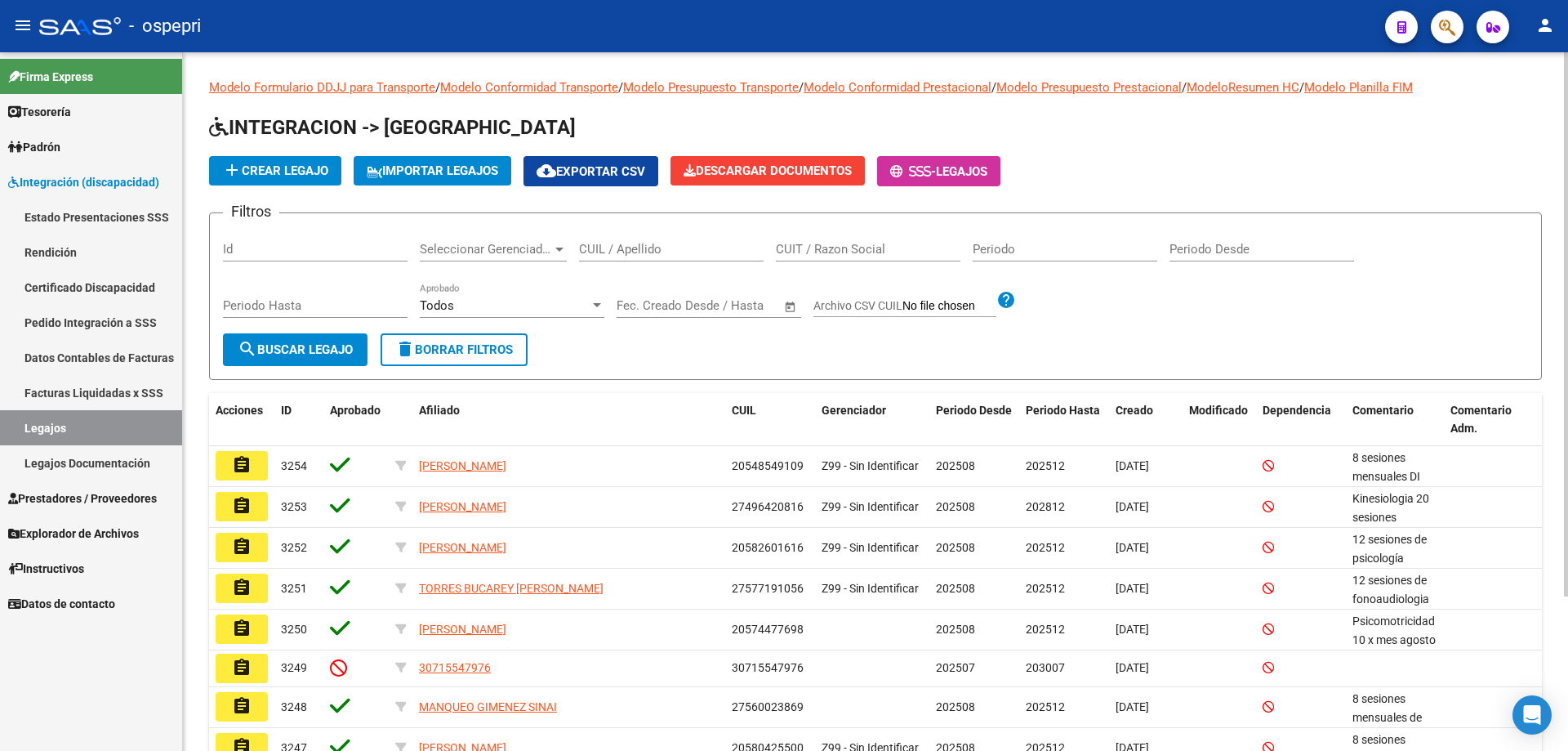
click at [609, 243] on input "CUIL / Apellido" at bounding box center [671, 250] width 185 height 15
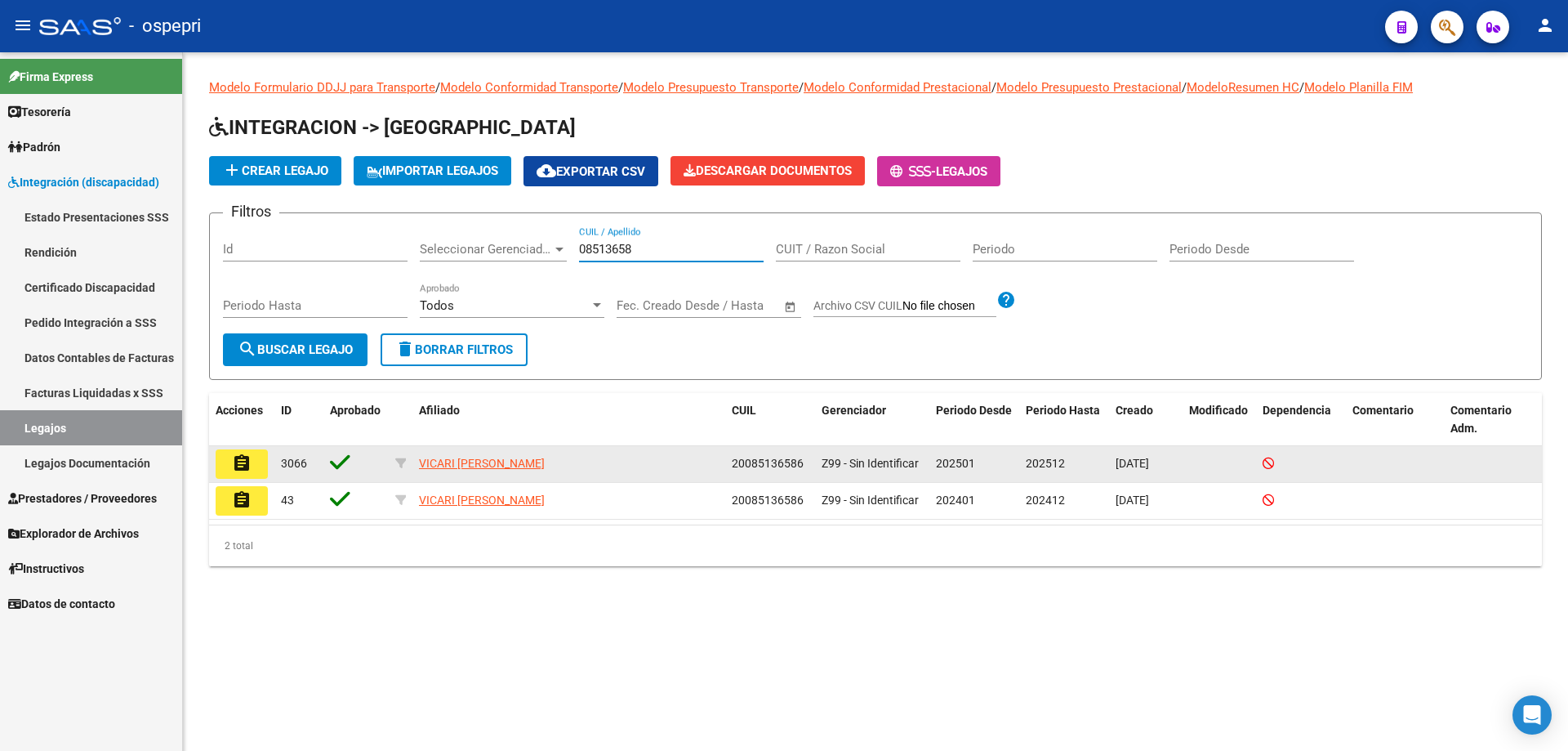
type input "08513658"
click at [255, 469] on button "assignment" at bounding box center [241, 464] width 53 height 29
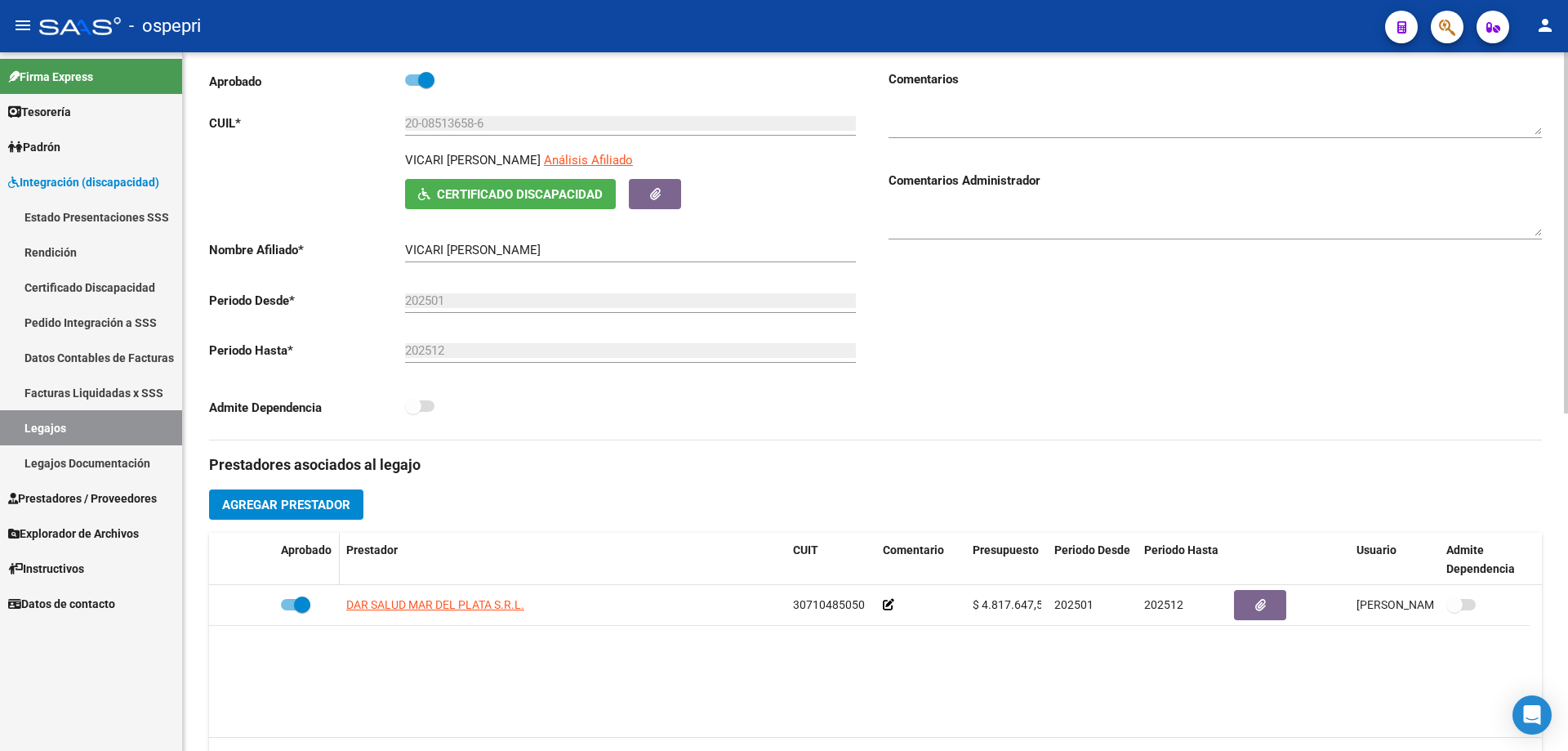
scroll to position [245, 0]
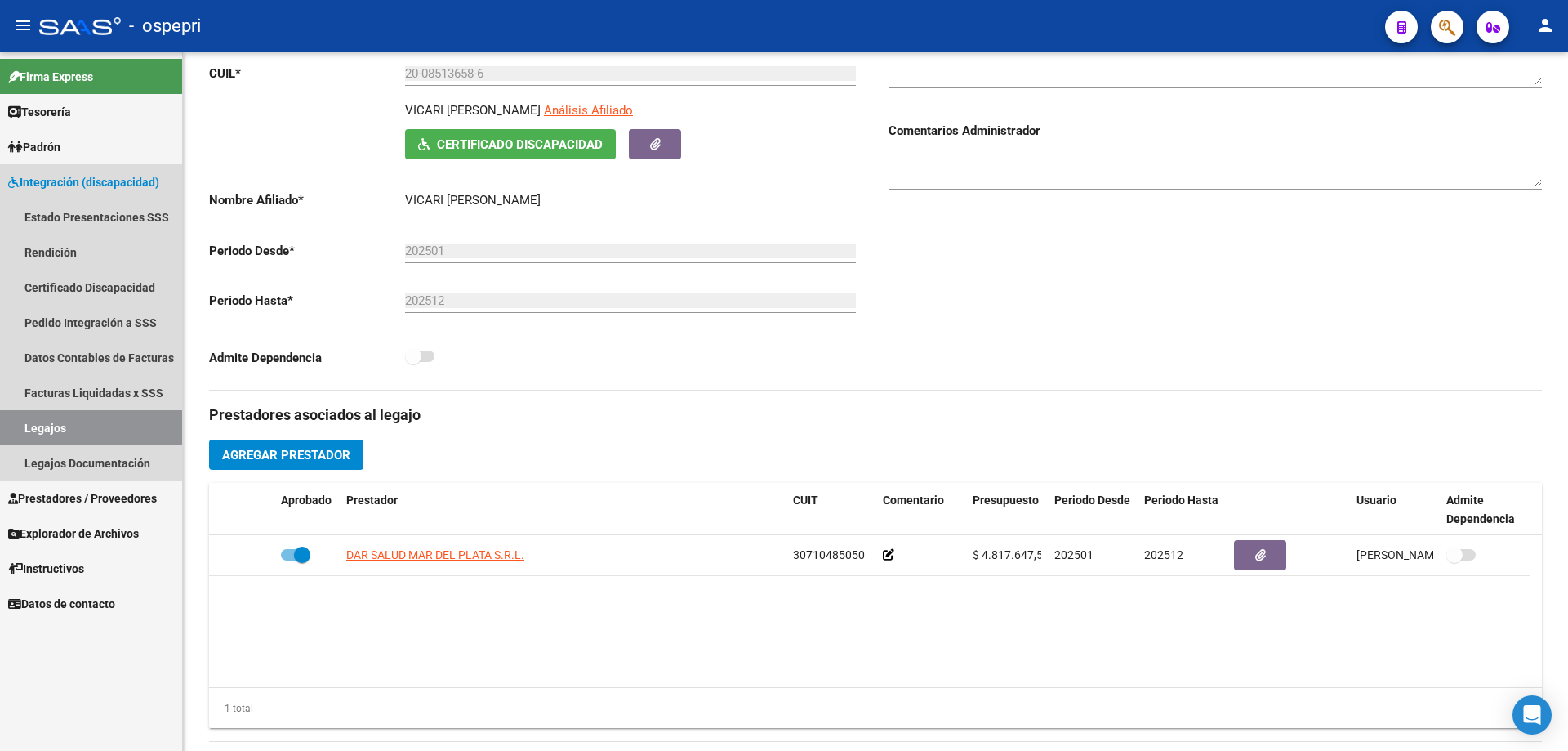
click at [52, 424] on link "Legajos" at bounding box center [91, 428] width 182 height 35
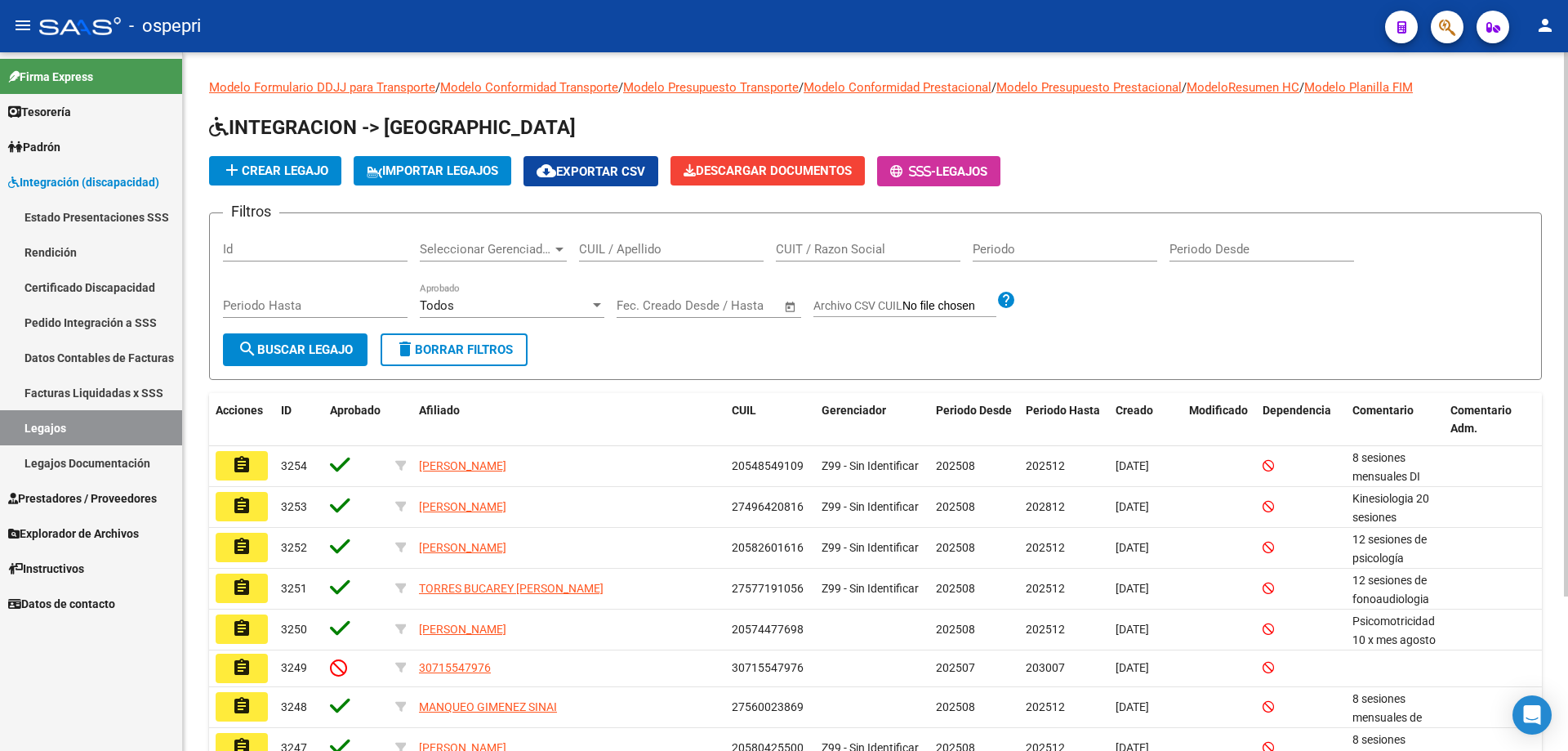
click at [618, 241] on div "CUIL / Apellido" at bounding box center [671, 244] width 185 height 35
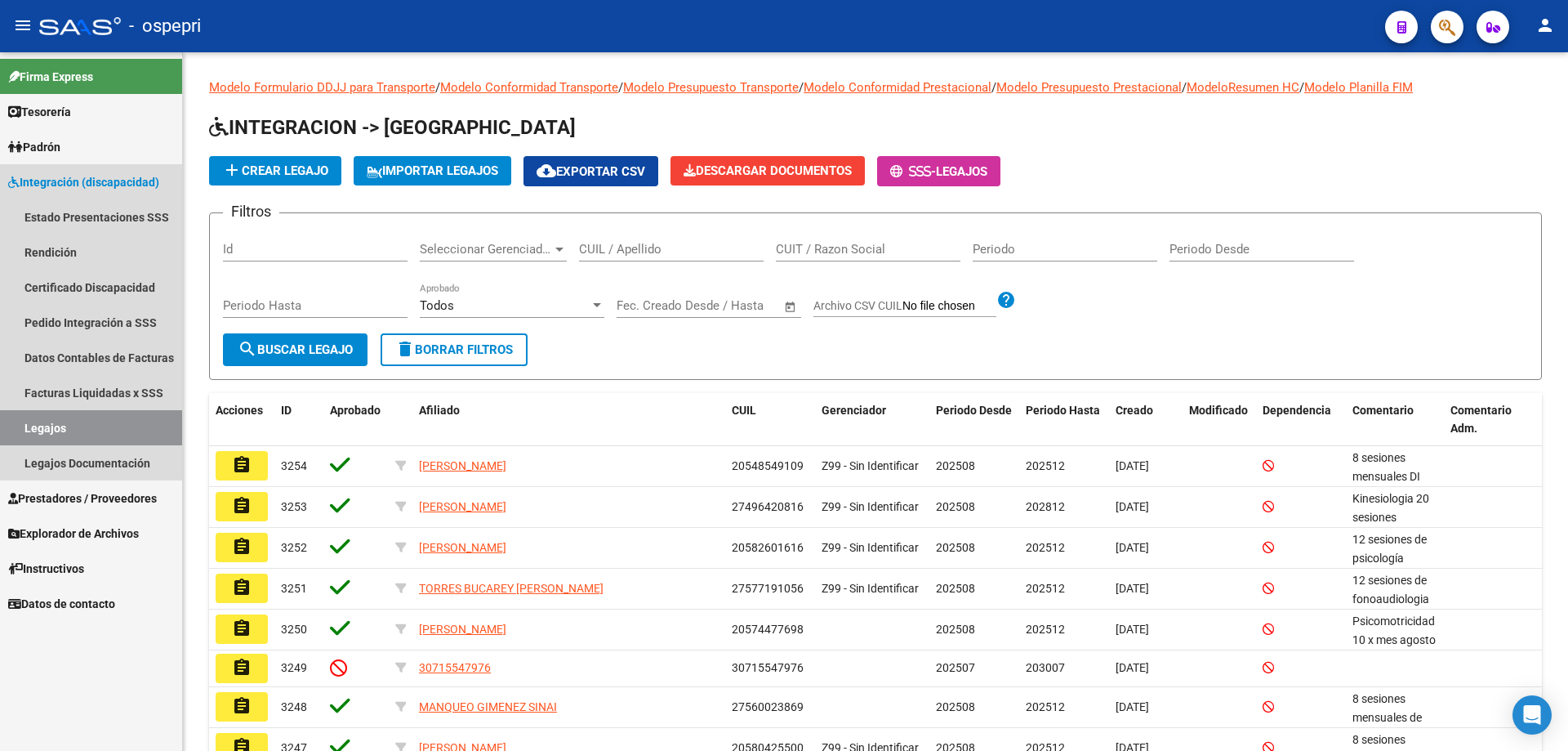
click at [49, 430] on link "Legajos" at bounding box center [91, 428] width 182 height 35
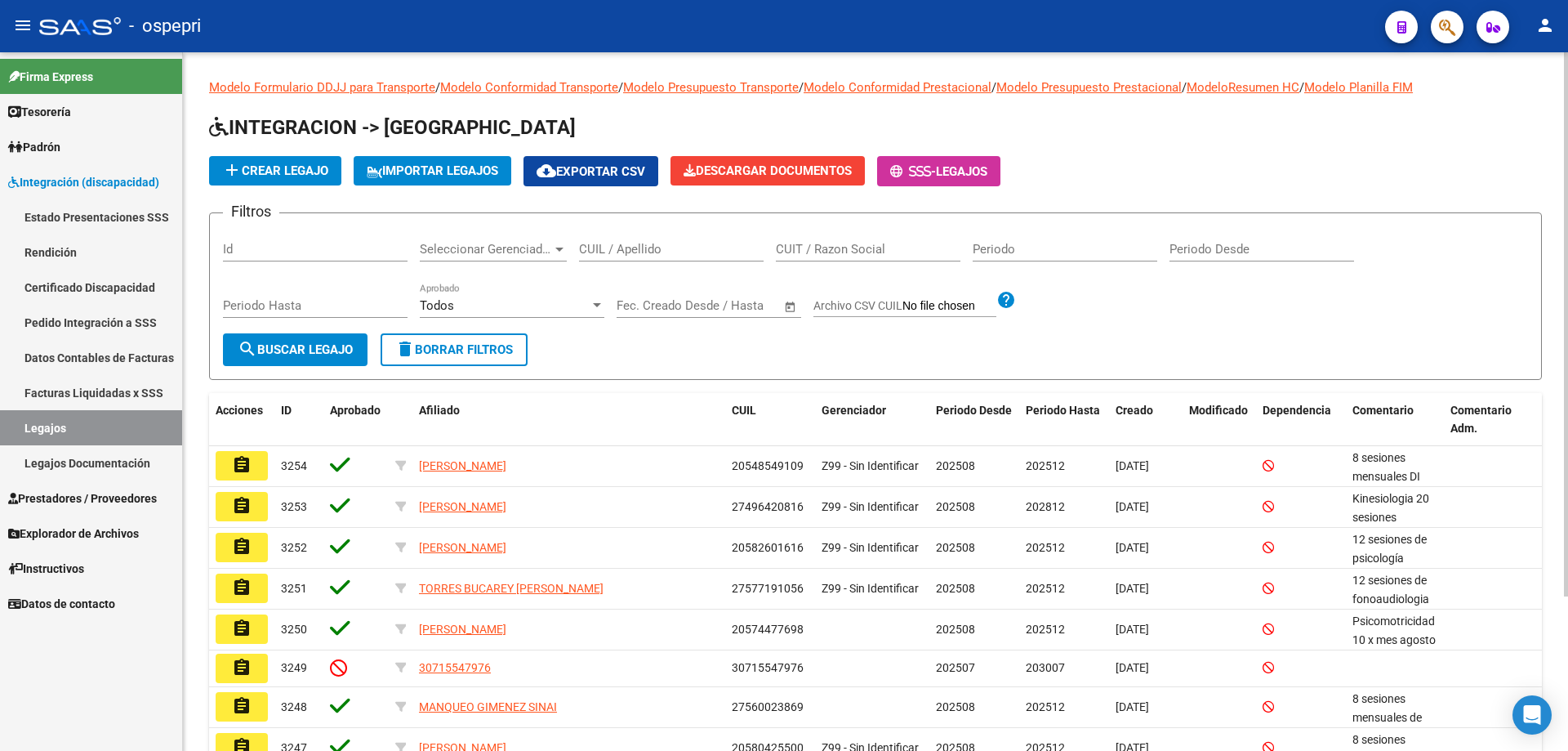
click at [607, 245] on input "CUIL / Apellido" at bounding box center [671, 250] width 185 height 15
type input "18377280"
click at [347, 351] on span "search Buscar Legajo" at bounding box center [296, 350] width 115 height 15
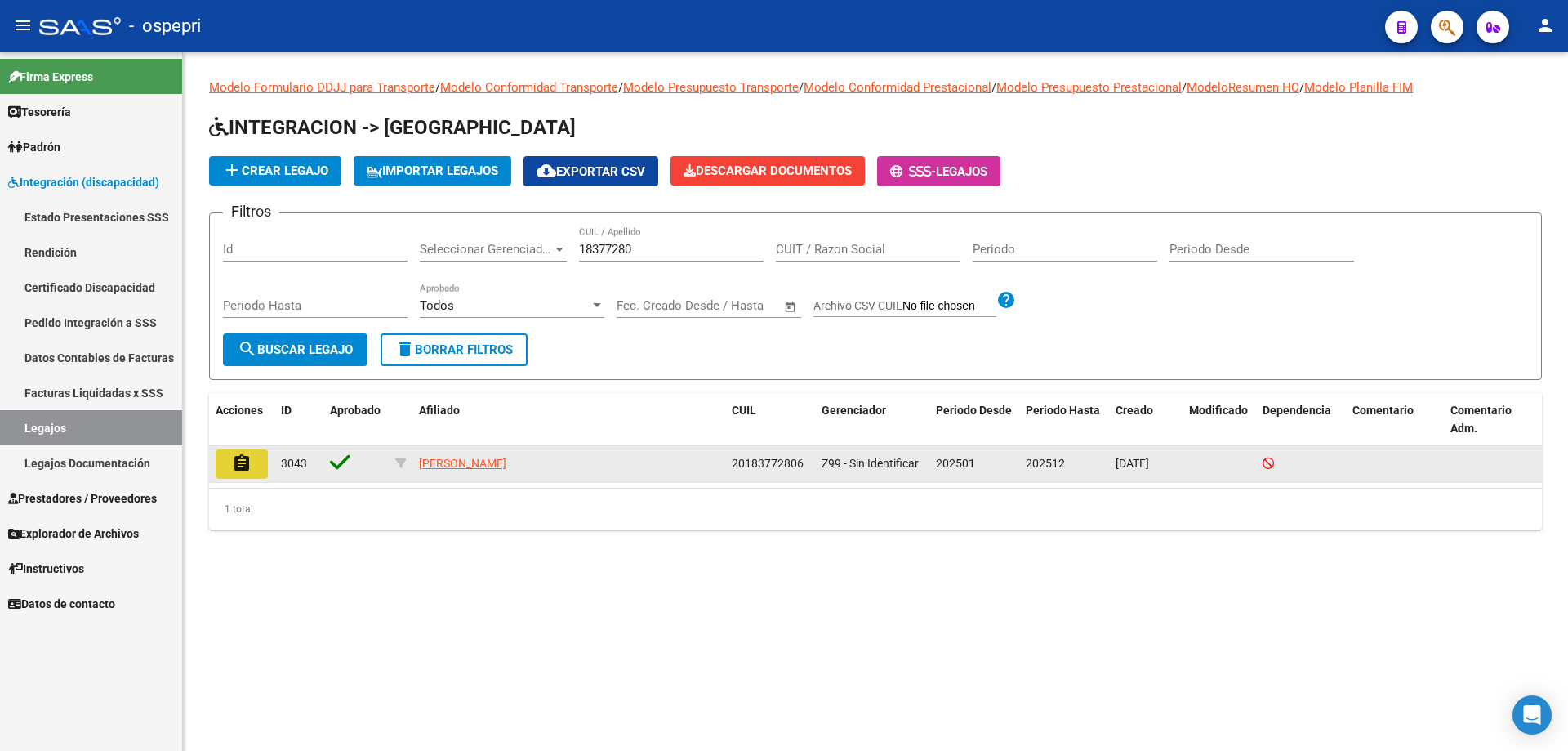
click at [256, 469] on button "assignment" at bounding box center [241, 464] width 53 height 29
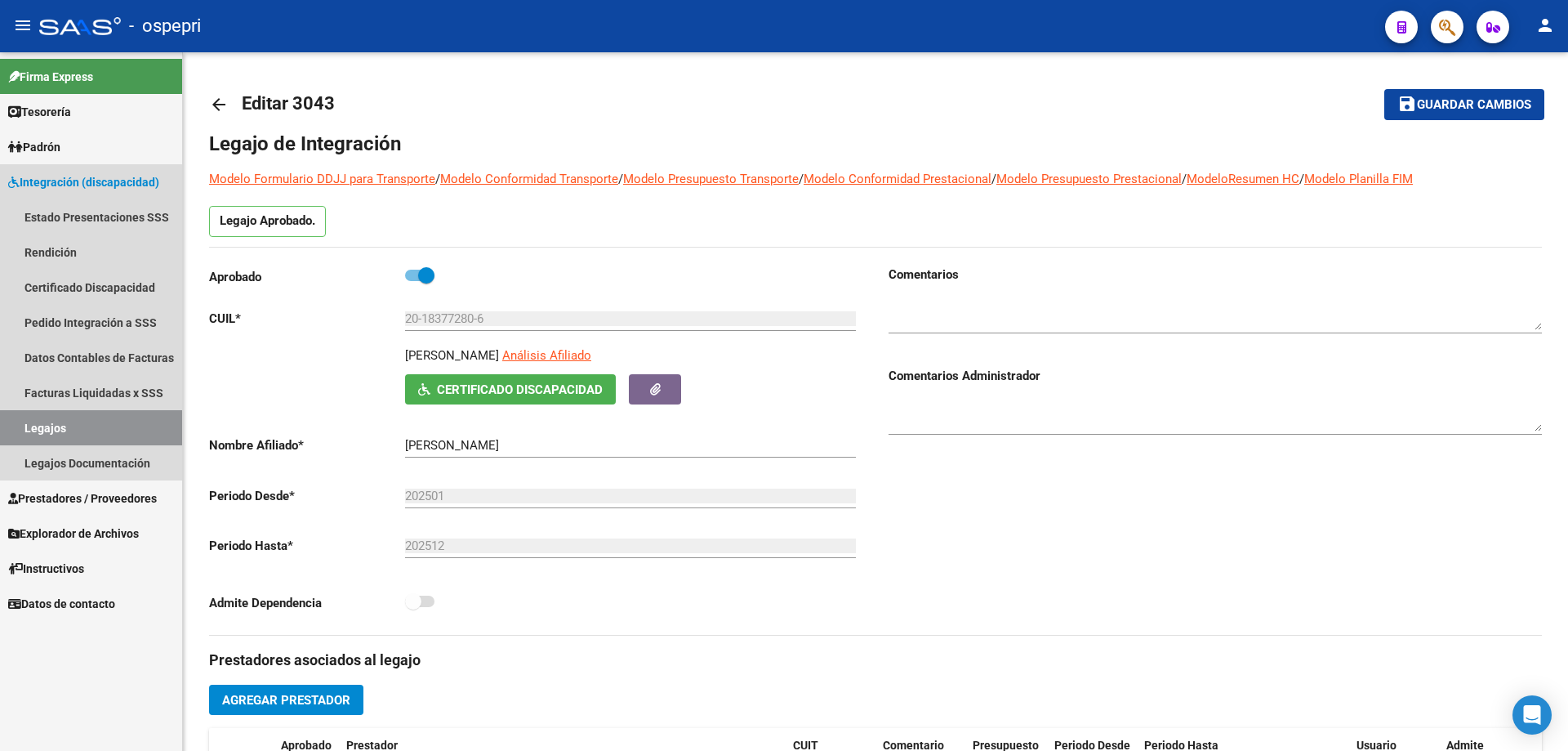
click at [55, 425] on link "Legajos" at bounding box center [91, 428] width 182 height 35
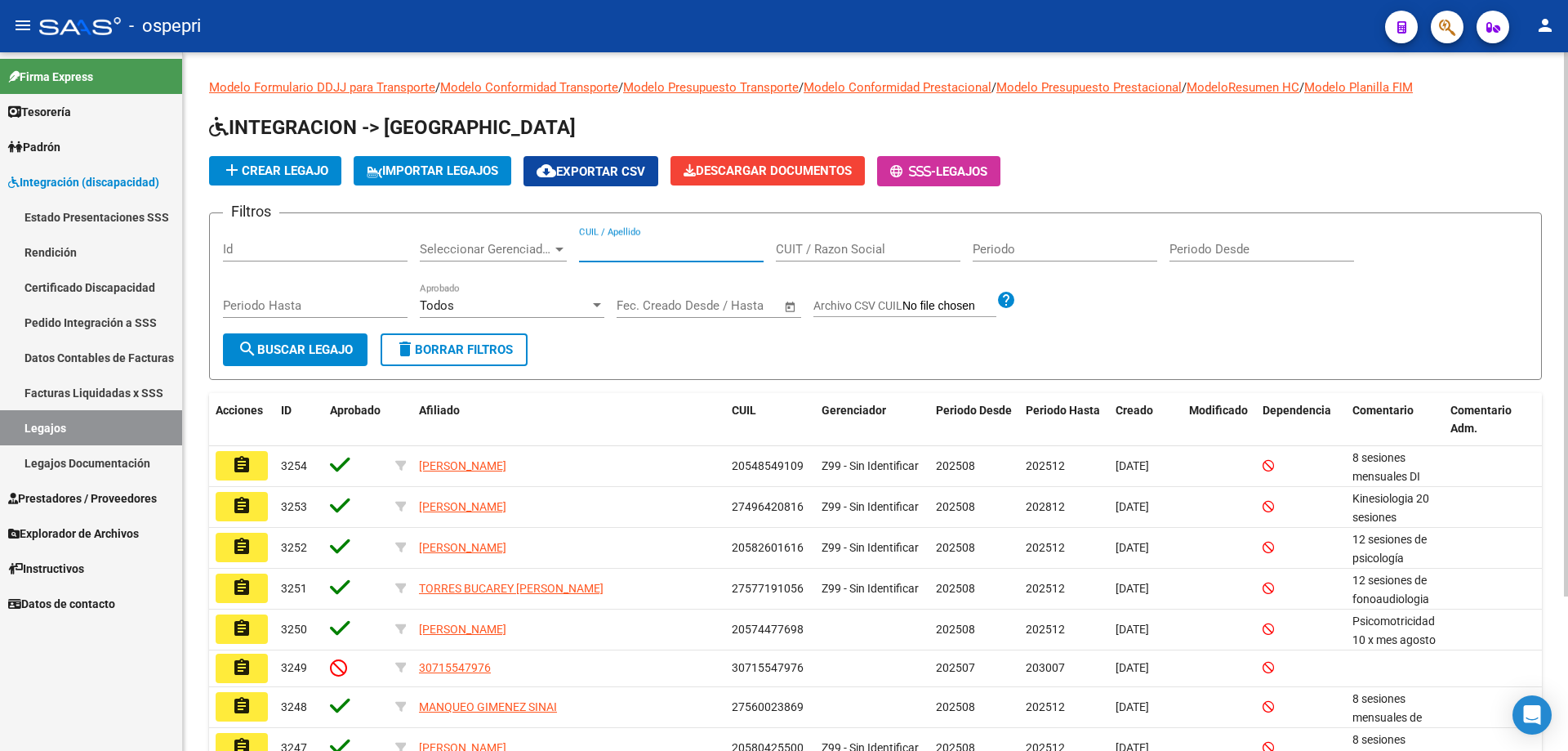
click at [596, 244] on input "CUIL / Apellido" at bounding box center [671, 250] width 185 height 15
type input "24581448"
click at [323, 356] on span "search Buscar Legajo" at bounding box center [296, 350] width 115 height 15
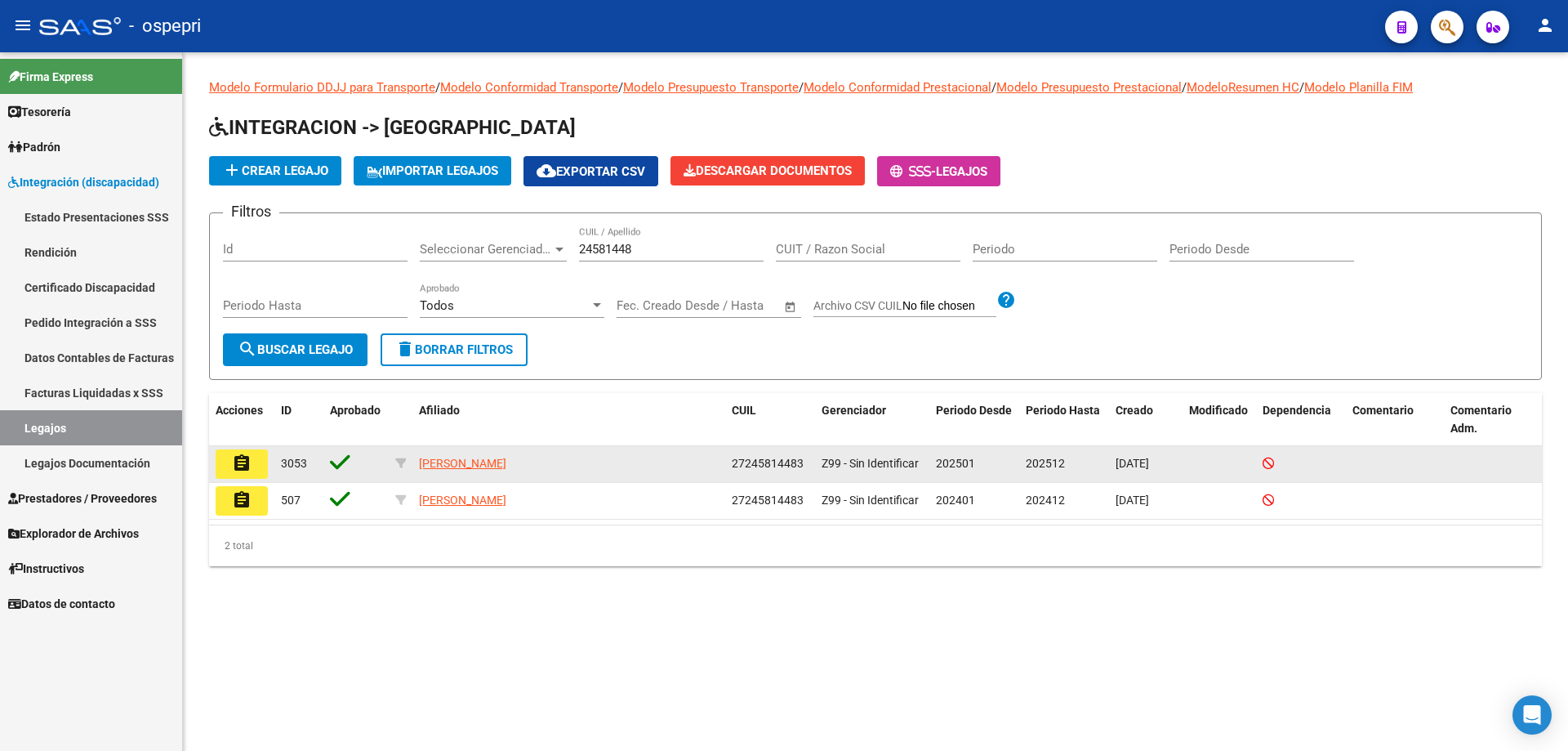
click at [247, 470] on mat-icon "assignment" at bounding box center [241, 463] width 19 height 19
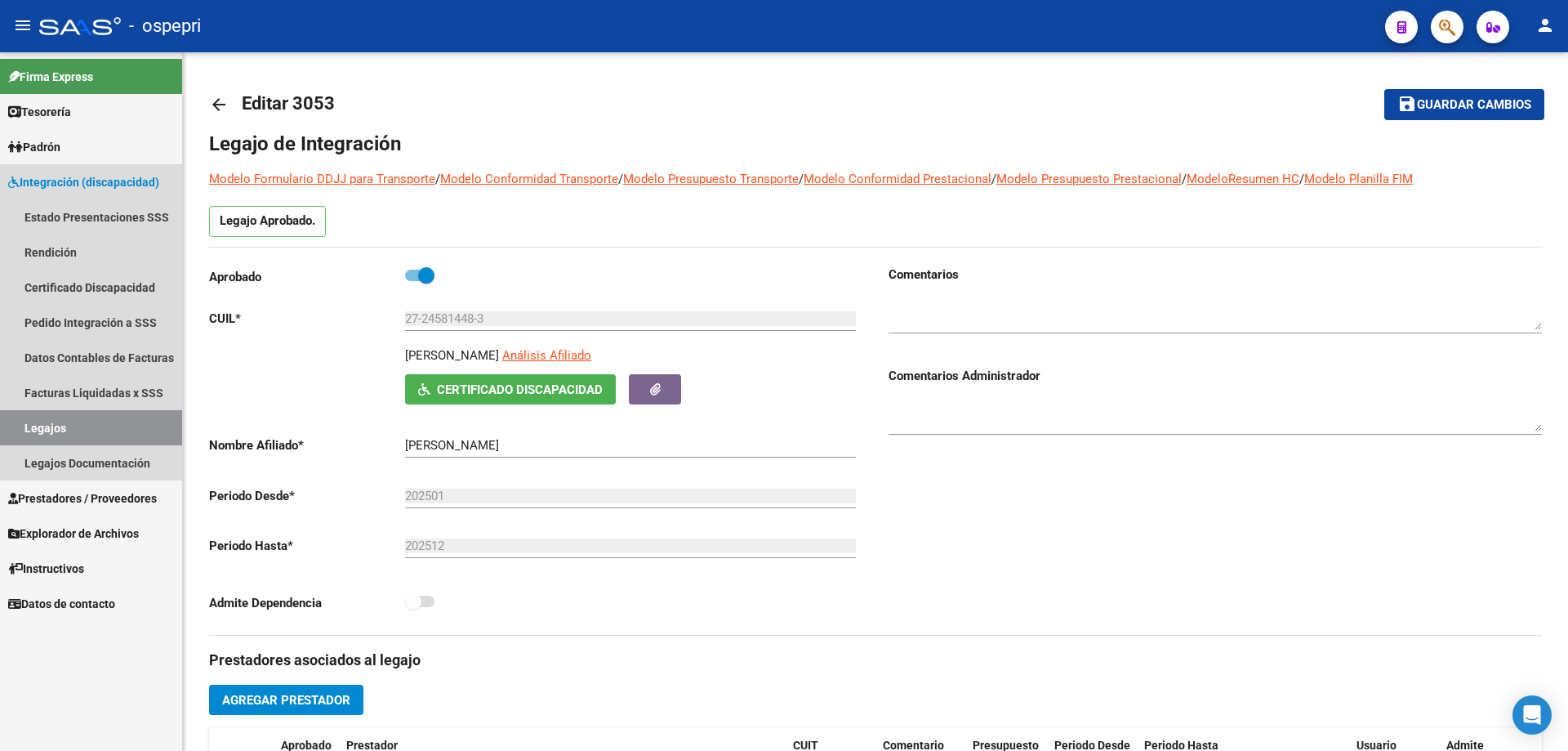
click at [37, 427] on link "Legajos" at bounding box center [91, 428] width 182 height 35
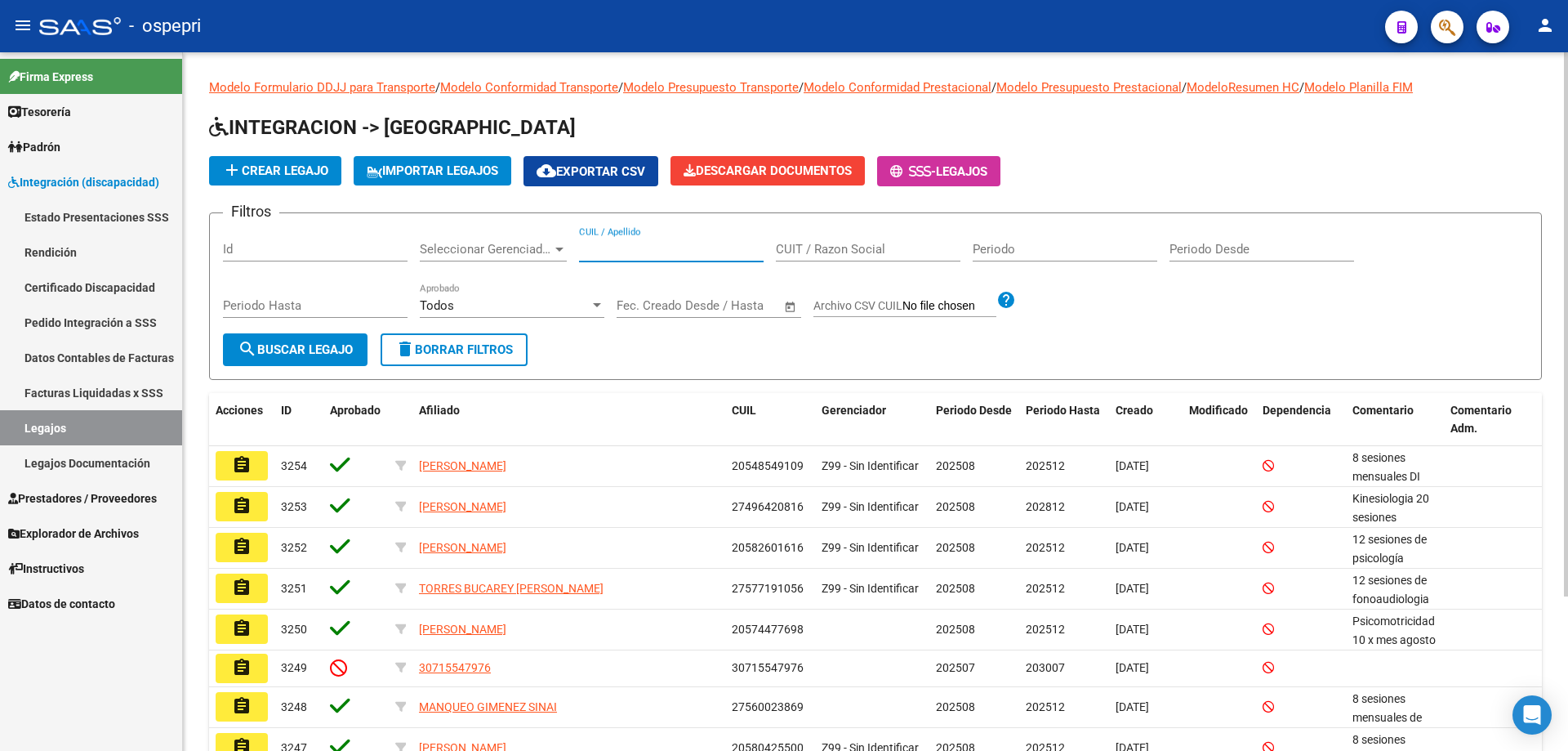
click at [599, 247] on input "CUIL / Apellido" at bounding box center [671, 250] width 185 height 15
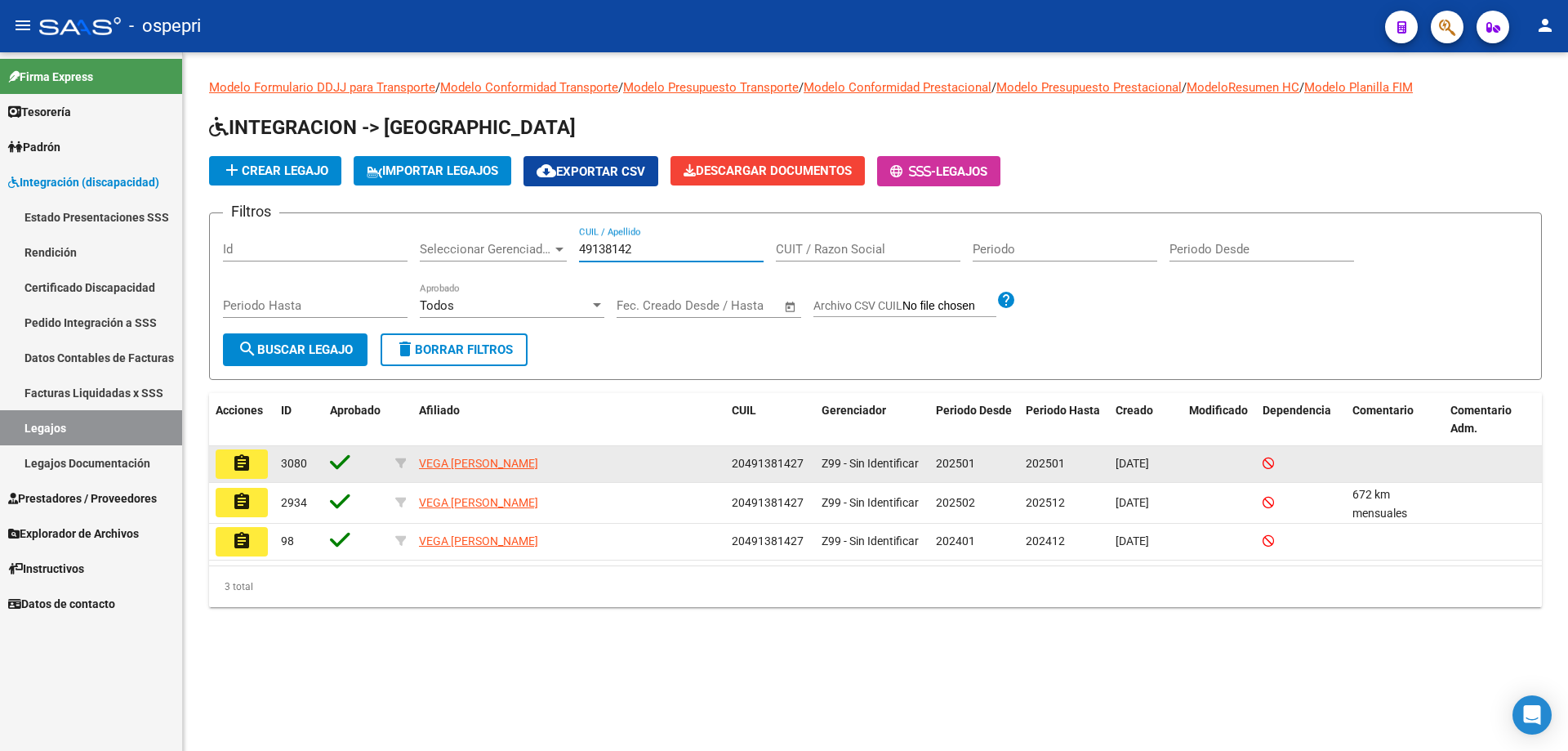
type input "49138142"
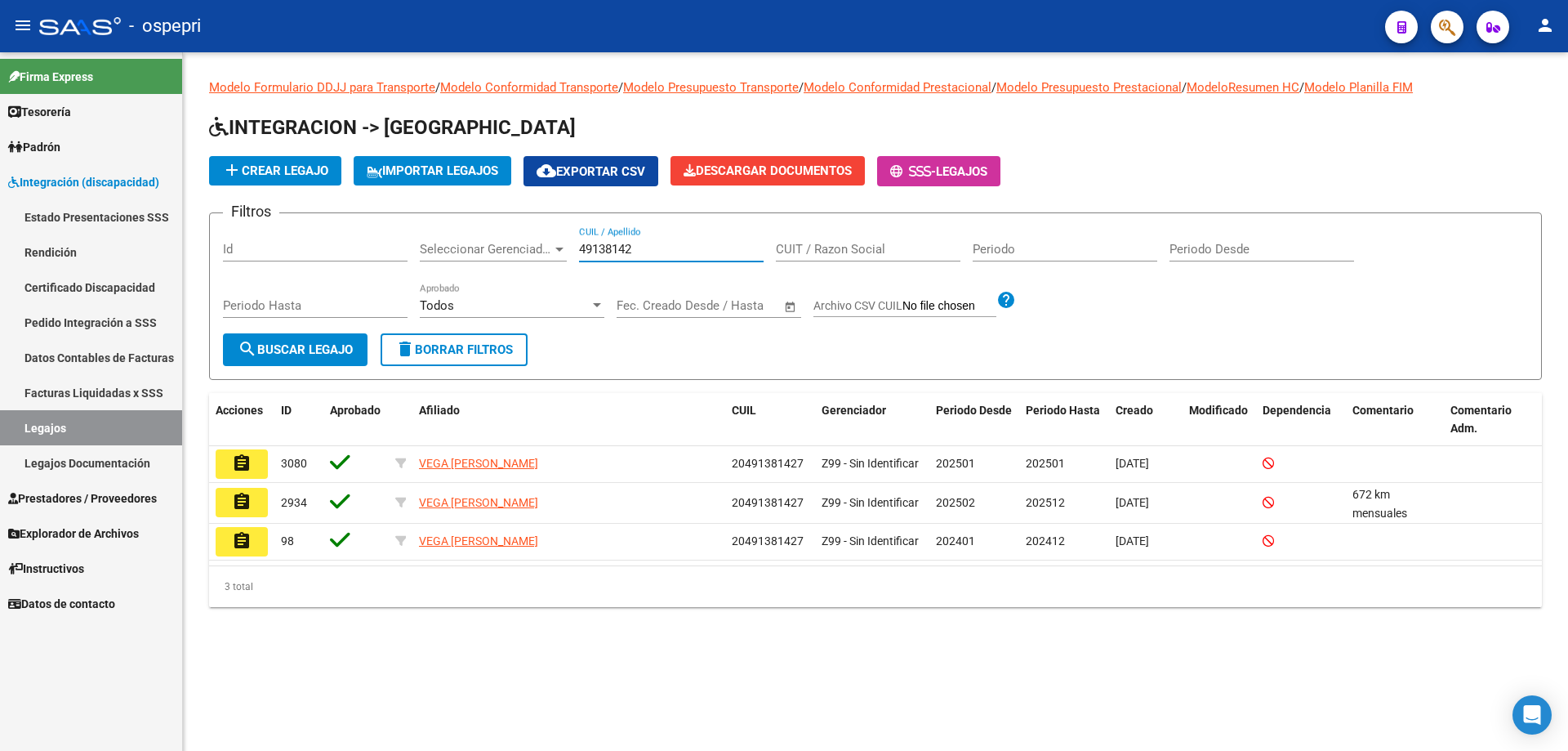
click at [252, 466] on button "assignment" at bounding box center [241, 464] width 53 height 29
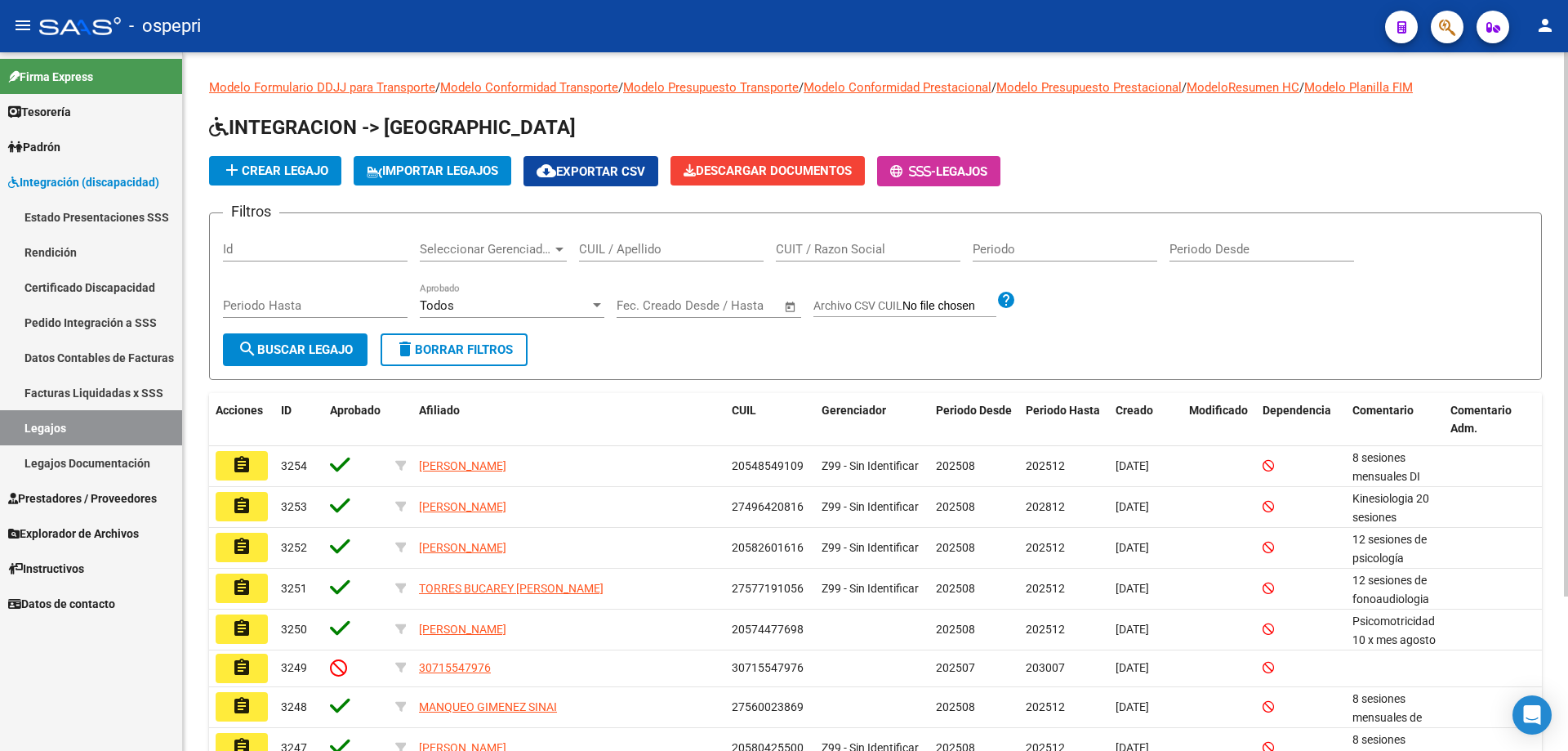
click at [596, 249] on input "CUIL / Apellido" at bounding box center [671, 250] width 185 height 15
type input "49138142"
click at [316, 357] on span "search Buscar Legajo" at bounding box center [296, 350] width 115 height 15
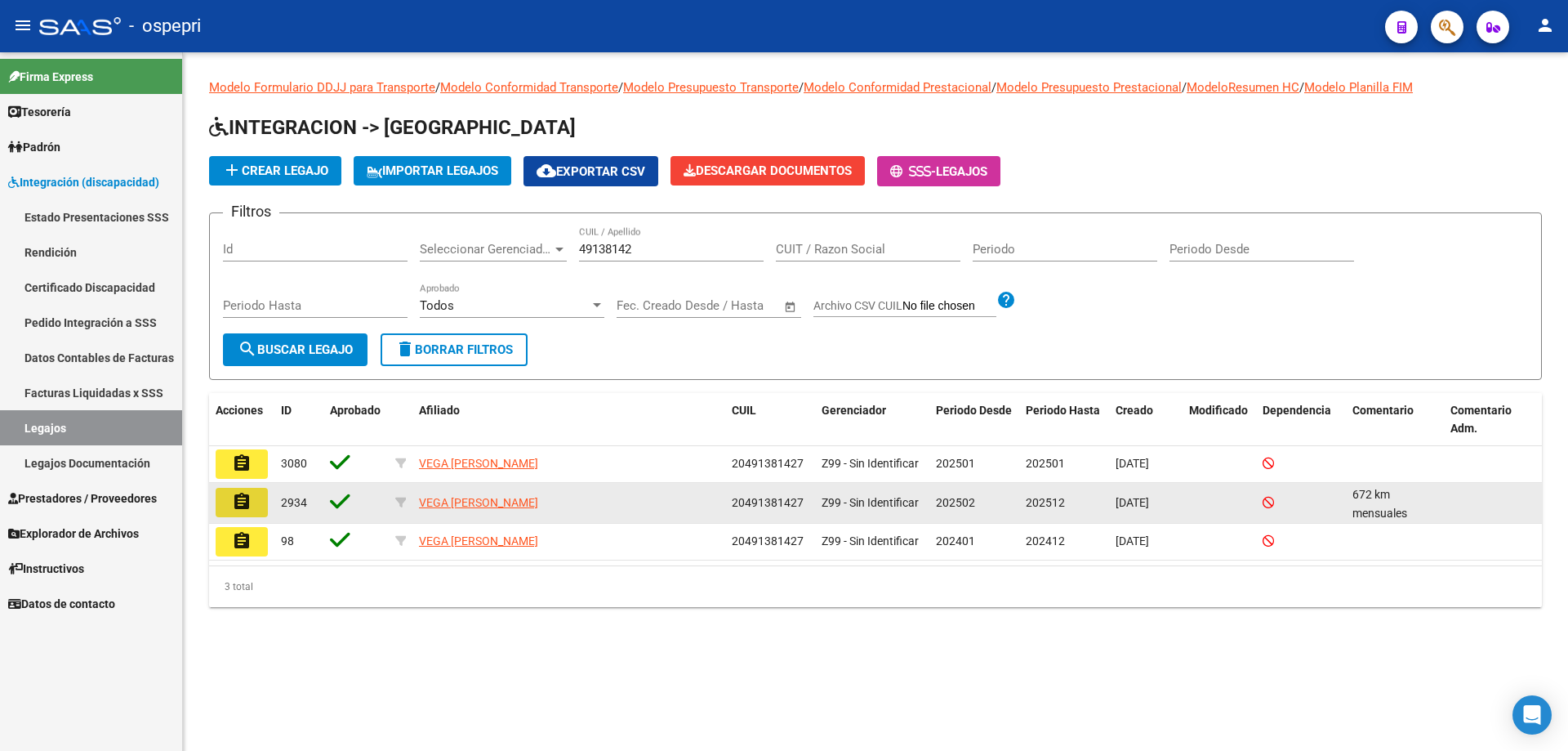
click at [255, 502] on button "assignment" at bounding box center [241, 502] width 53 height 29
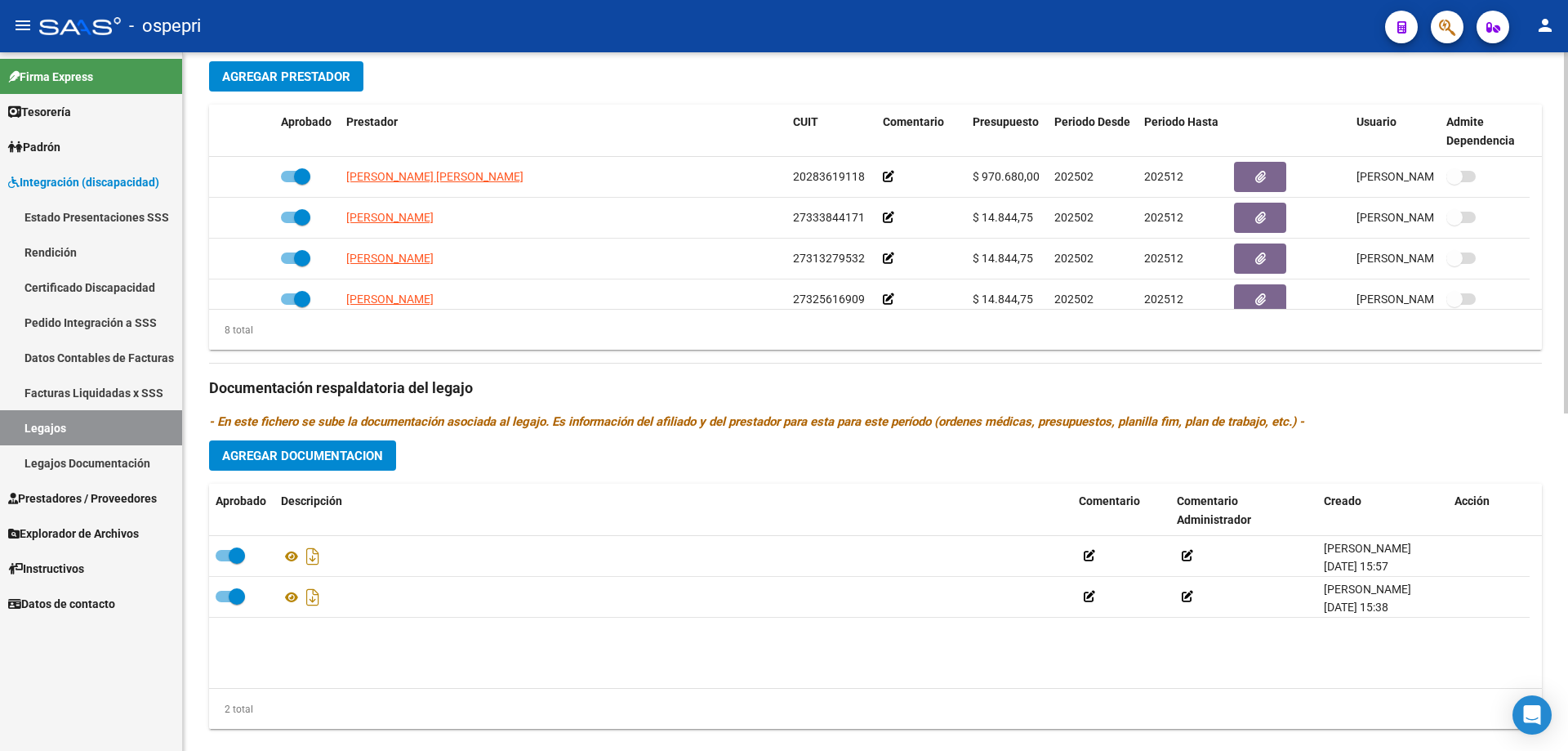
scroll to position [654, 0]
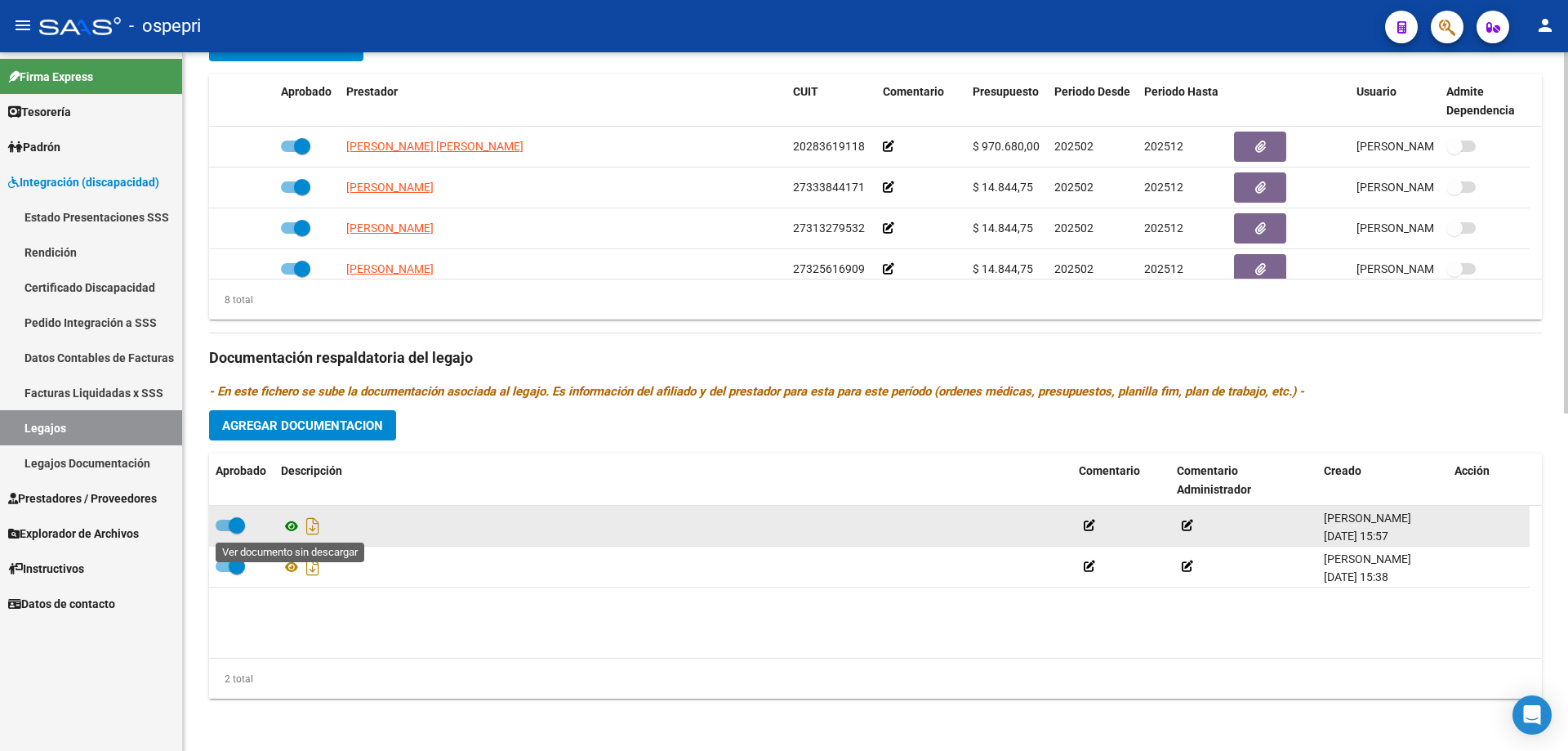
click at [288, 522] on icon at bounding box center [291, 525] width 21 height 19
click at [315, 524] on icon "Descargar documento" at bounding box center [312, 525] width 21 height 26
